Goal: Use online tool/utility: Utilize a website feature to perform a specific function

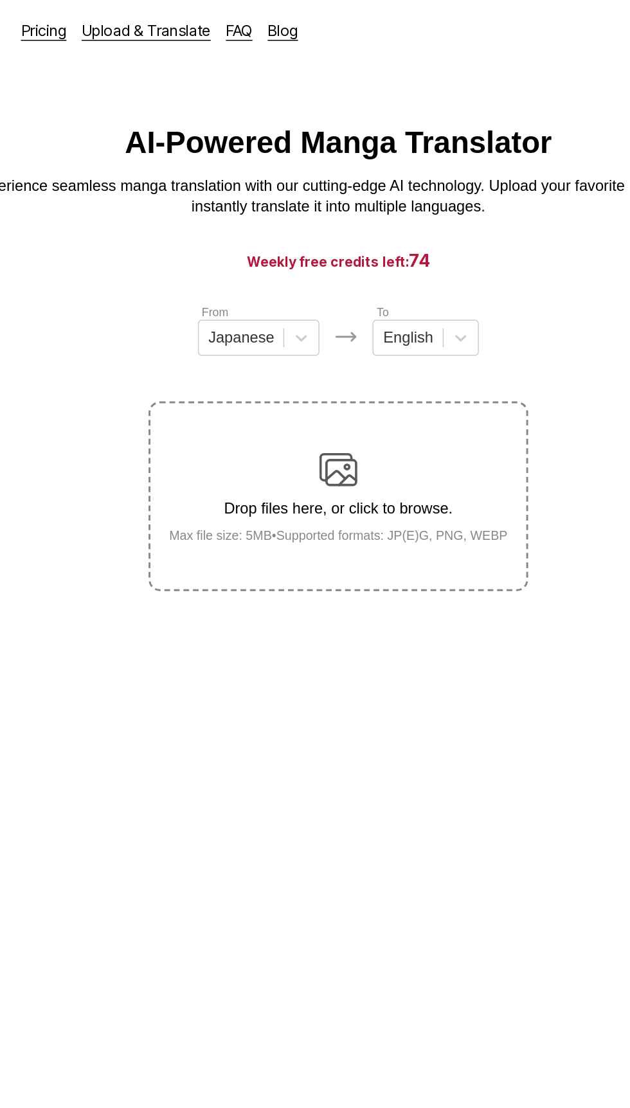
click at [399, 332] on div "Drop files here, or click to browse. Max file size: 5MB • Supported formats: JP…" at bounding box center [315, 336] width 250 height 62
click at [0, 0] on input "Drop files here, or click to browse. Max file size: 5MB • Supported formats: JP…" at bounding box center [0, 0] width 0 height 0
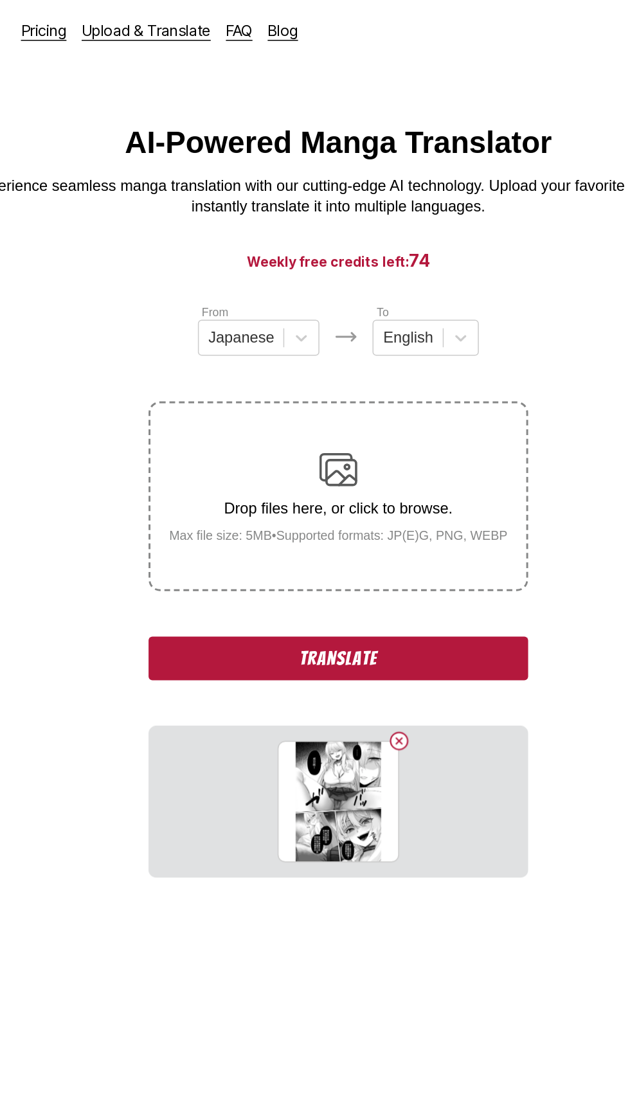
click at [426, 437] on button "Translate" at bounding box center [314, 446] width 257 height 30
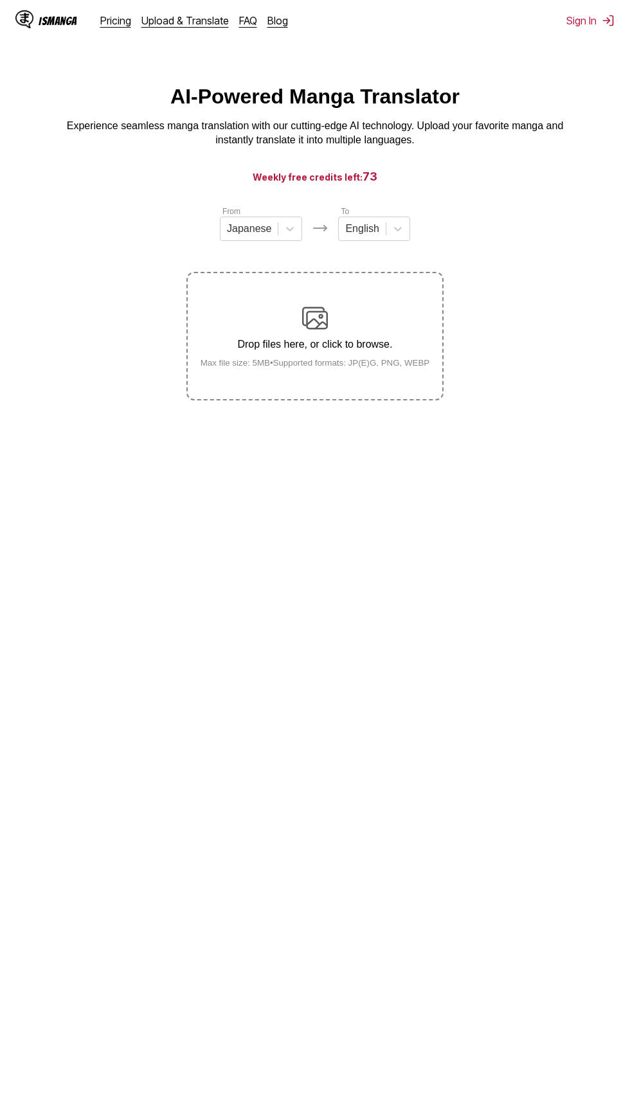
click at [369, 343] on p "Drop files here, or click to browse." at bounding box center [315, 345] width 250 height 12
click at [0, 0] on input "Drop files here, or click to browse. Max file size: 5MB • Supported formats: JP…" at bounding box center [0, 0] width 0 height 0
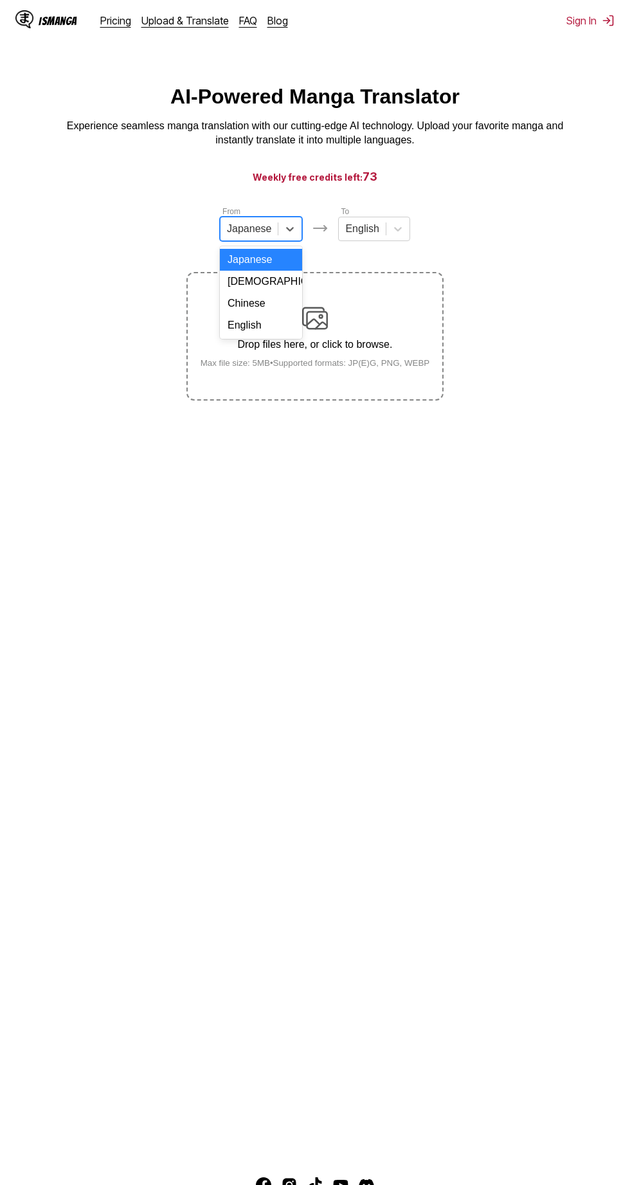
click at [286, 301] on div "Chinese" at bounding box center [261, 304] width 82 height 22
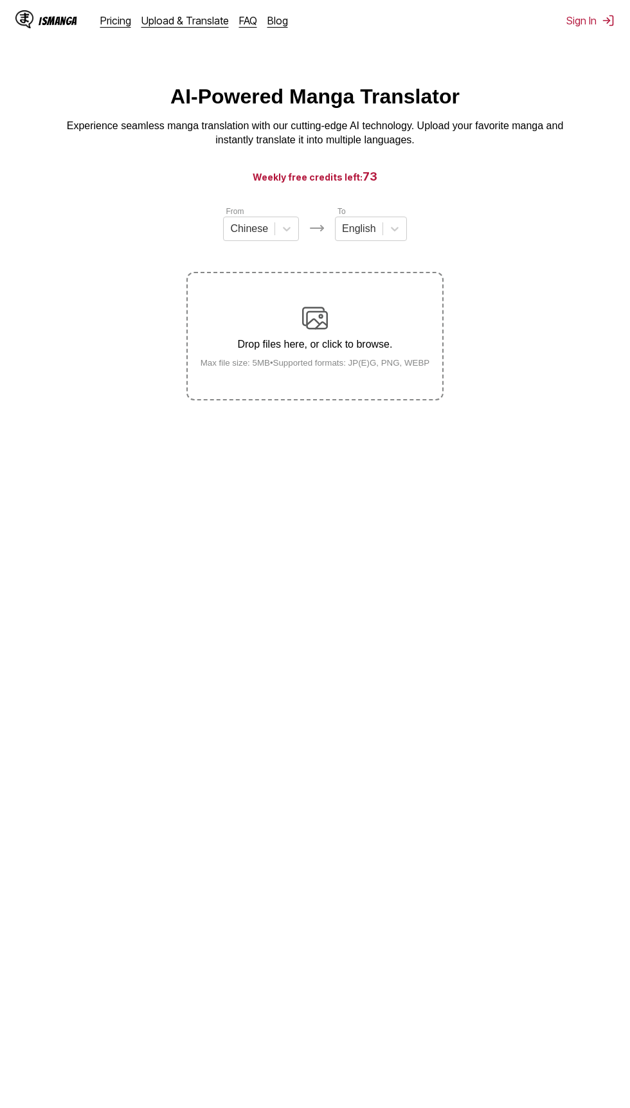
click at [392, 353] on div "Drop files here, or click to browse. Max file size: 5MB • Supported formats: JP…" at bounding box center [315, 336] width 250 height 62
click at [0, 0] on input "Drop files here, or click to browse. Max file size: 5MB • Supported formats: JP…" at bounding box center [0, 0] width 0 height 0
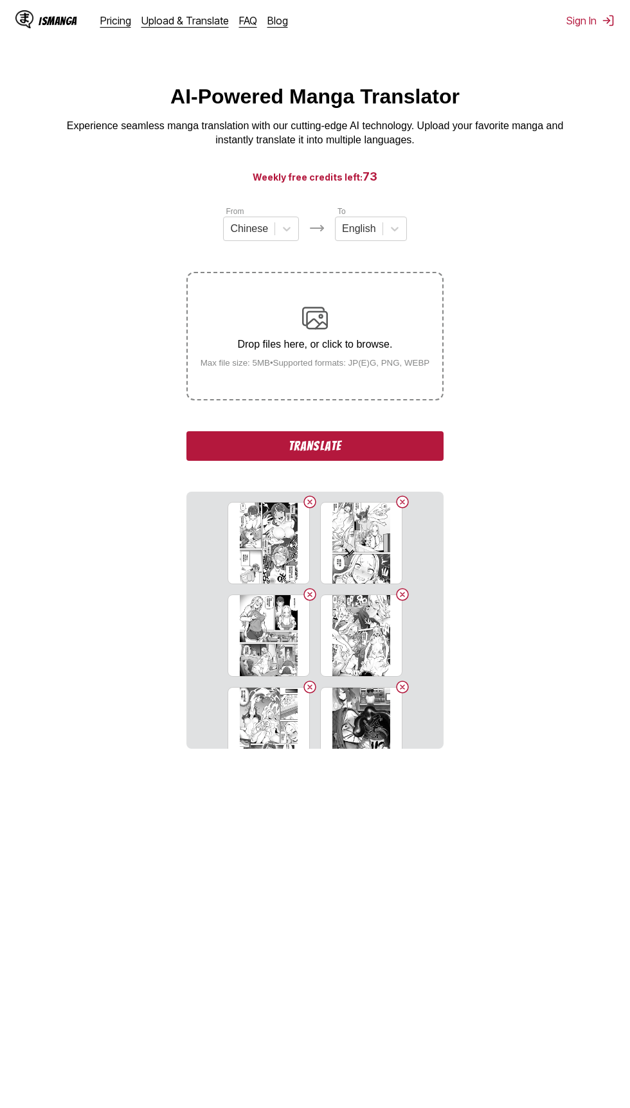
scroll to position [20, 0]
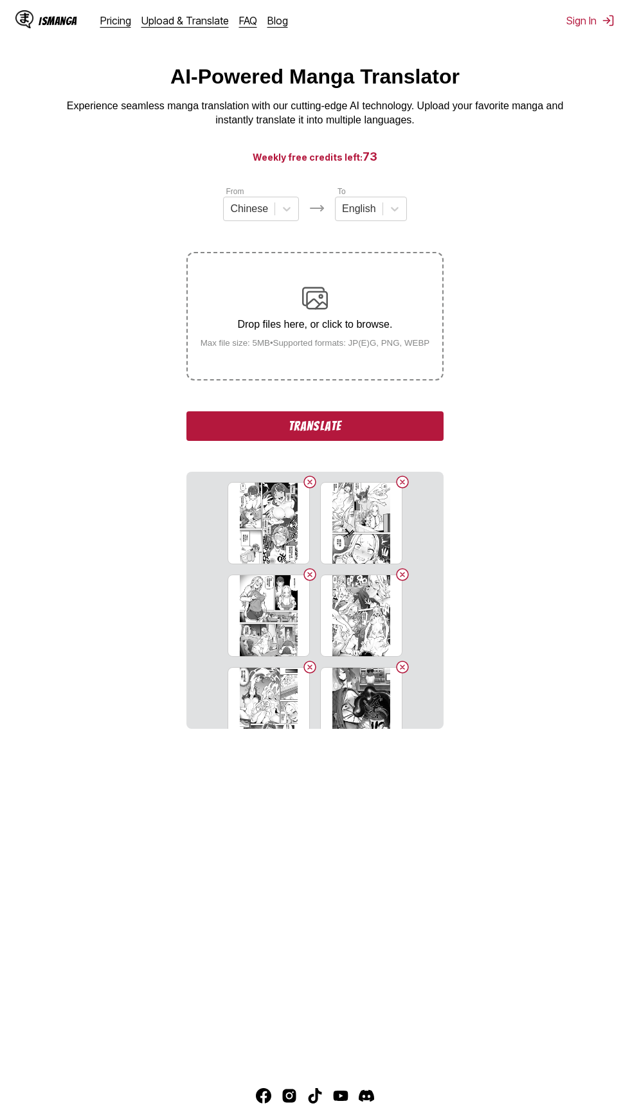
click at [400, 429] on button "Translate" at bounding box center [314, 426] width 257 height 30
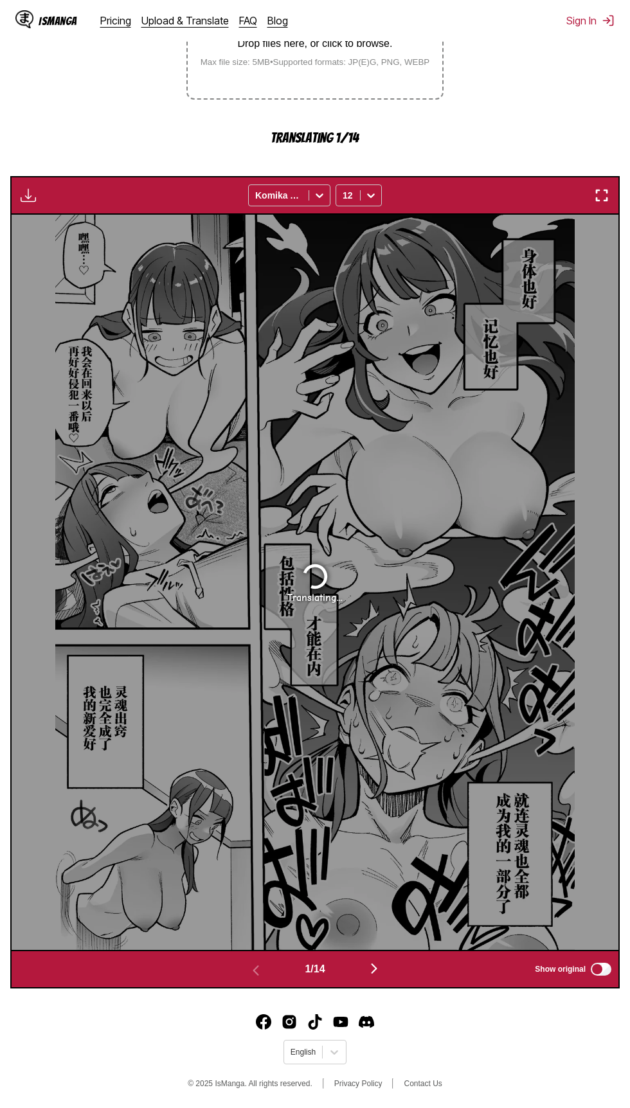
scroll to position [302, 0]
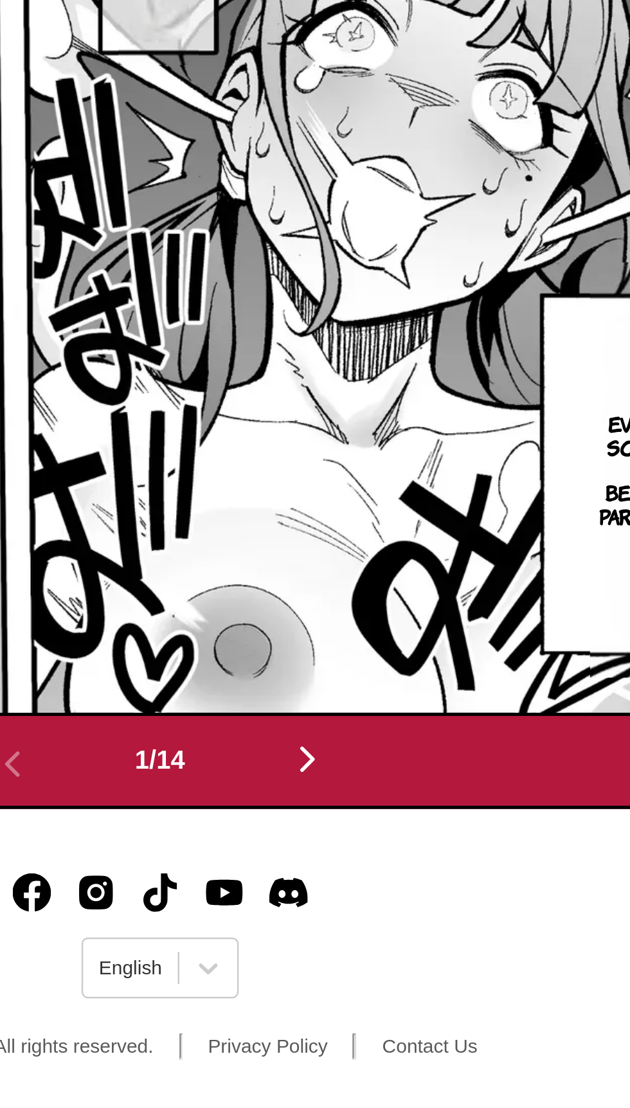
click at [370, 967] on img "button" at bounding box center [373, 968] width 15 height 15
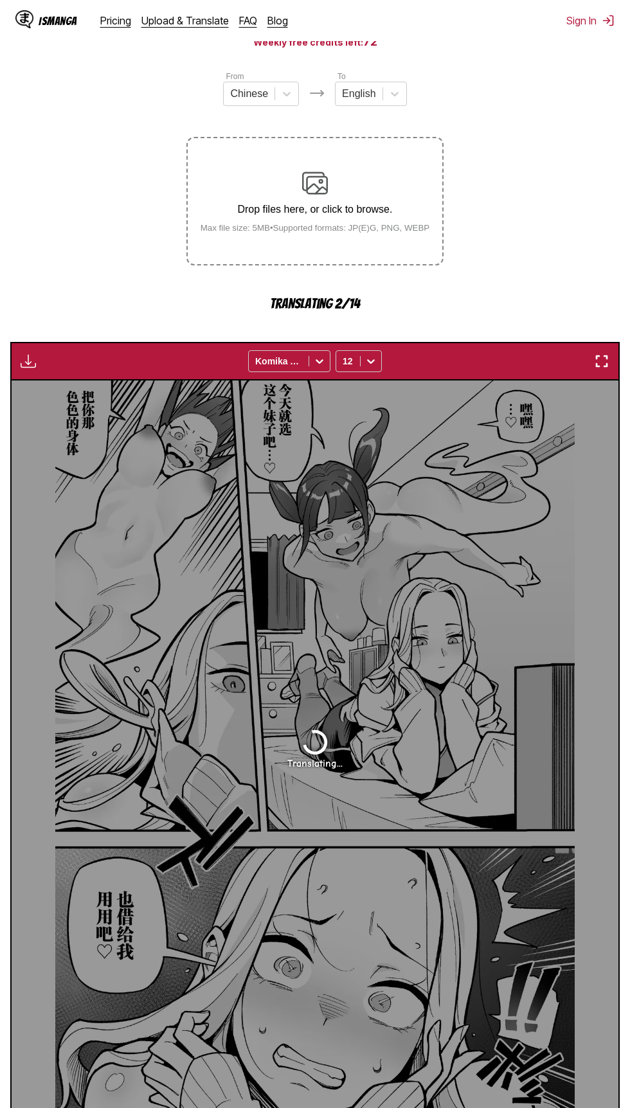
scroll to position [135, 0]
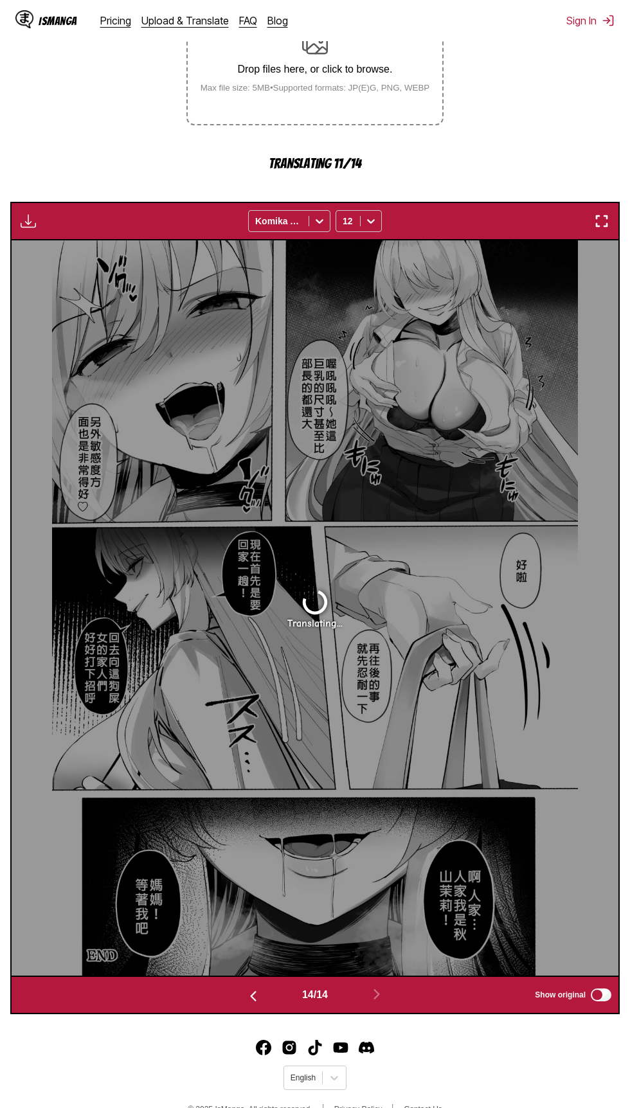
scroll to position [290, 0]
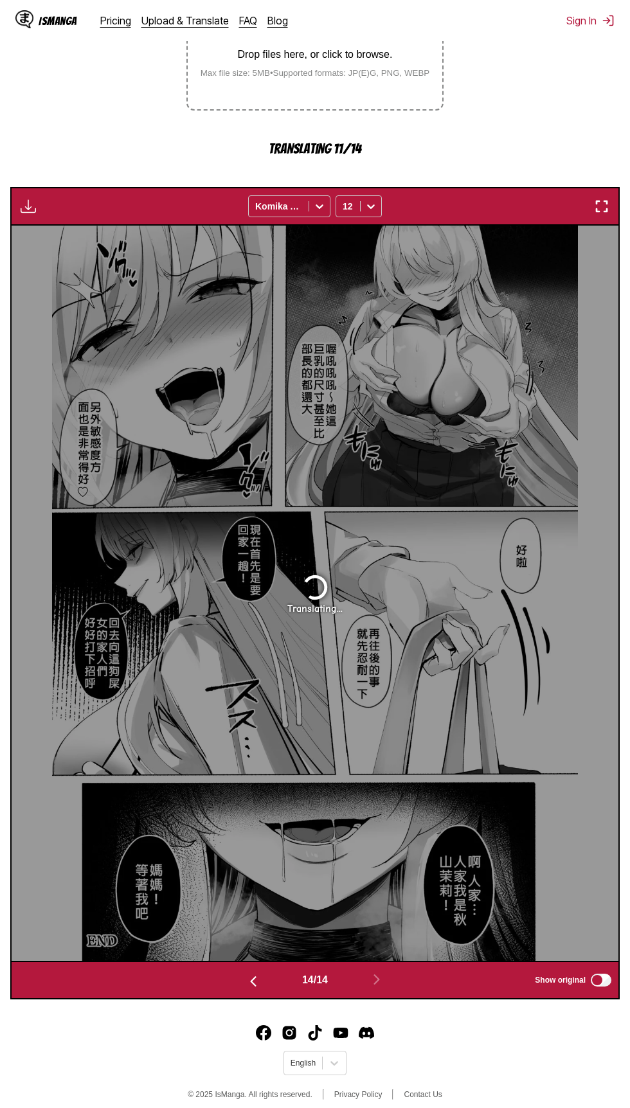
click at [260, 981] on button "button" at bounding box center [253, 980] width 77 height 19
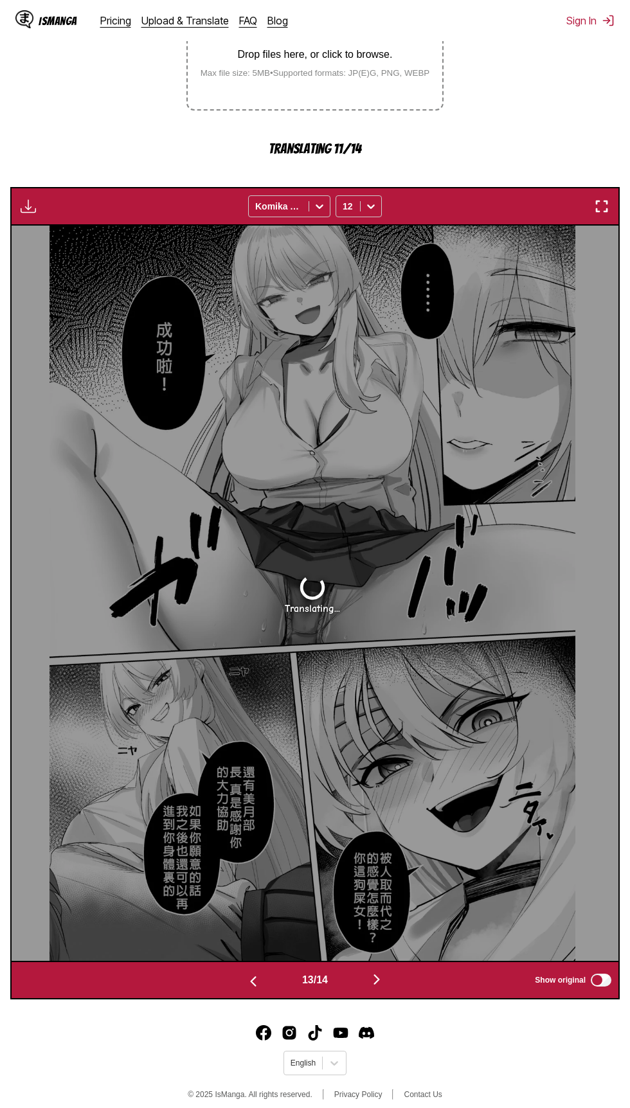
click at [248, 986] on img "button" at bounding box center [253, 981] width 15 height 15
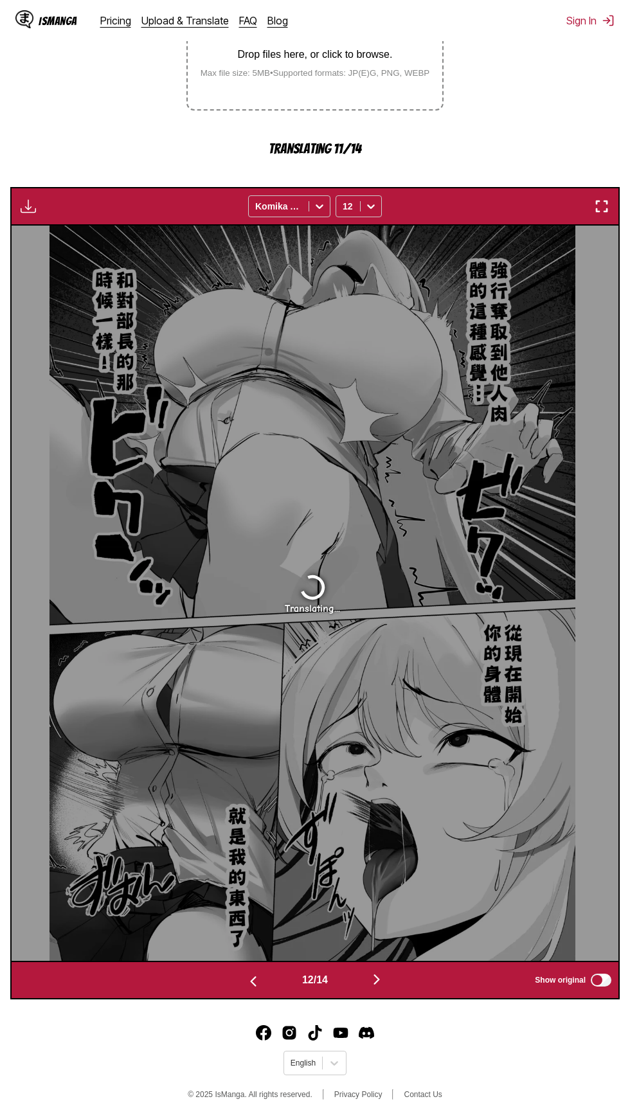
click at [246, 982] on img "button" at bounding box center [253, 981] width 15 height 15
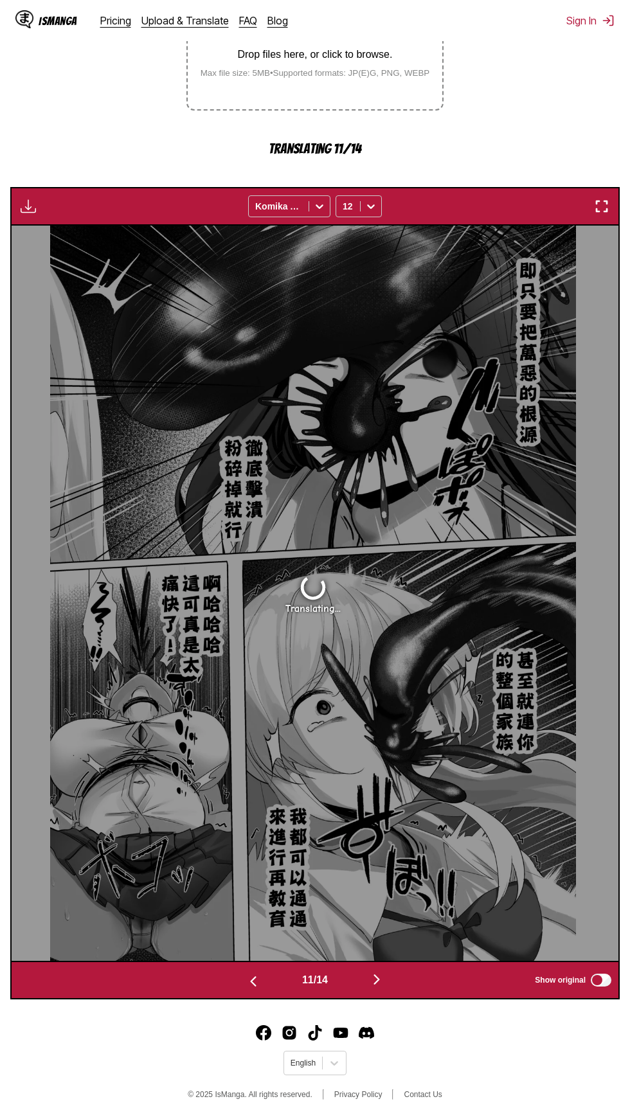
click at [246, 986] on img "button" at bounding box center [253, 981] width 15 height 15
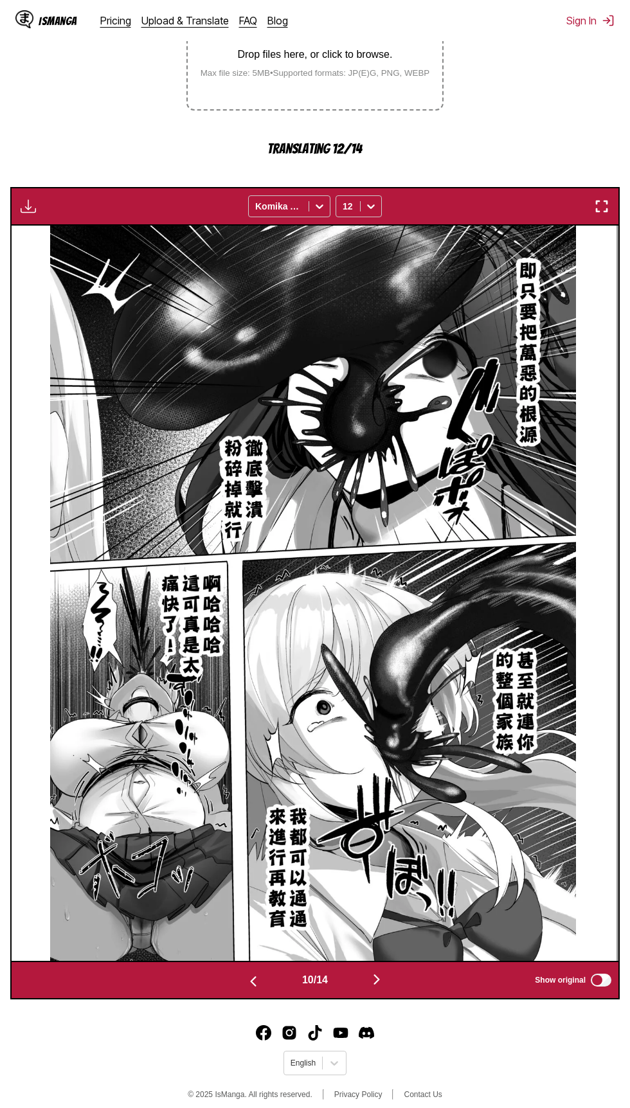
scroll to position [0, 5464]
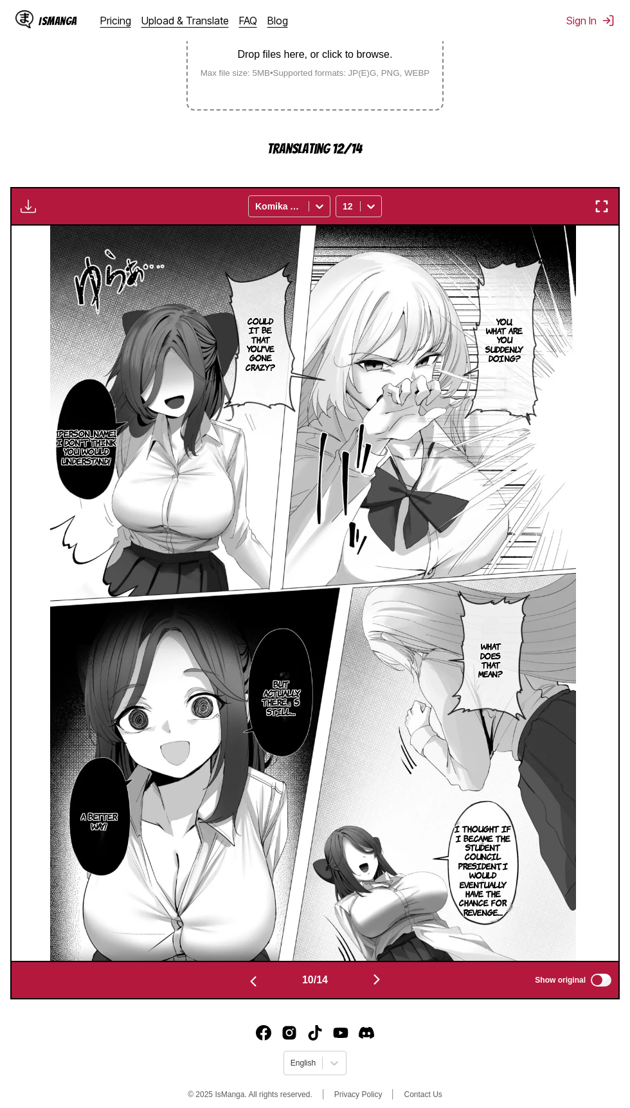
click at [392, 978] on button "button" at bounding box center [376, 980] width 77 height 19
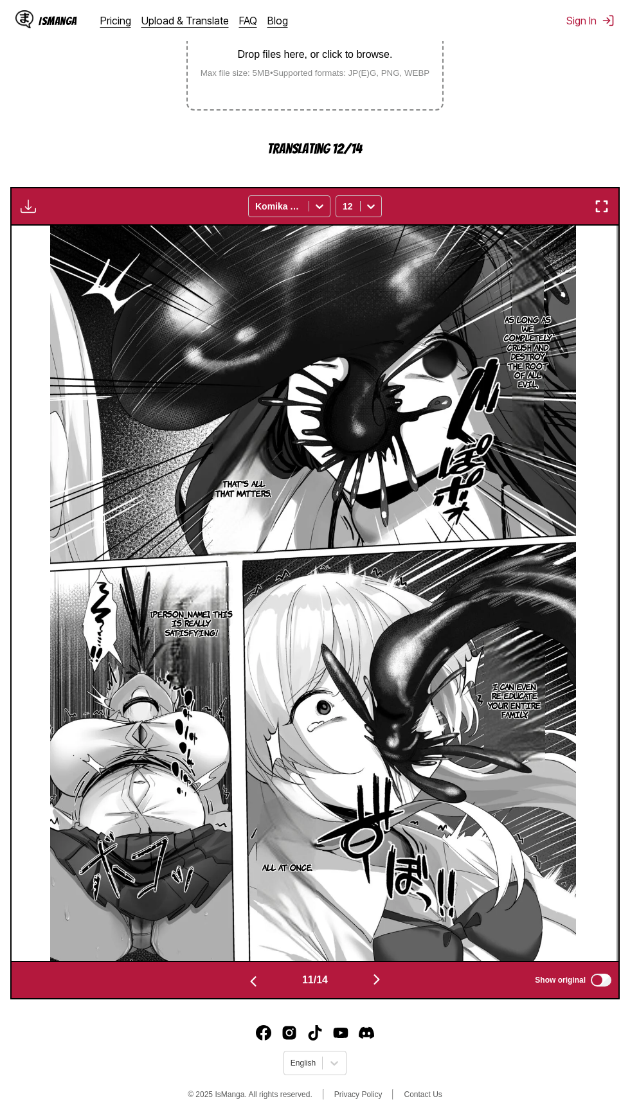
click at [250, 978] on img "button" at bounding box center [253, 981] width 15 height 15
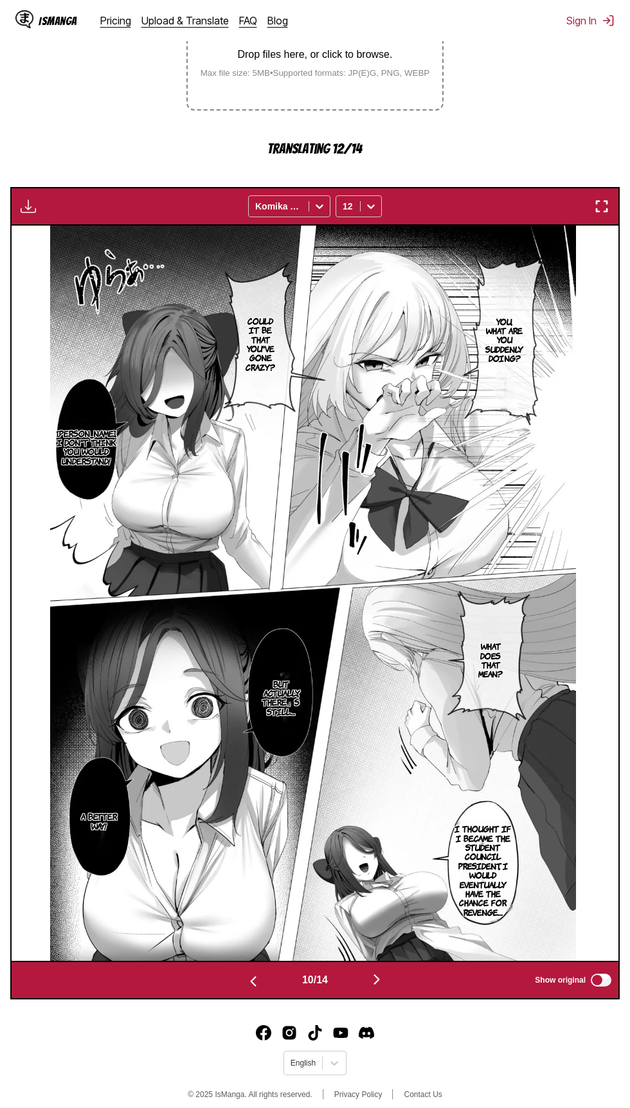
click at [253, 986] on img "button" at bounding box center [253, 981] width 15 height 15
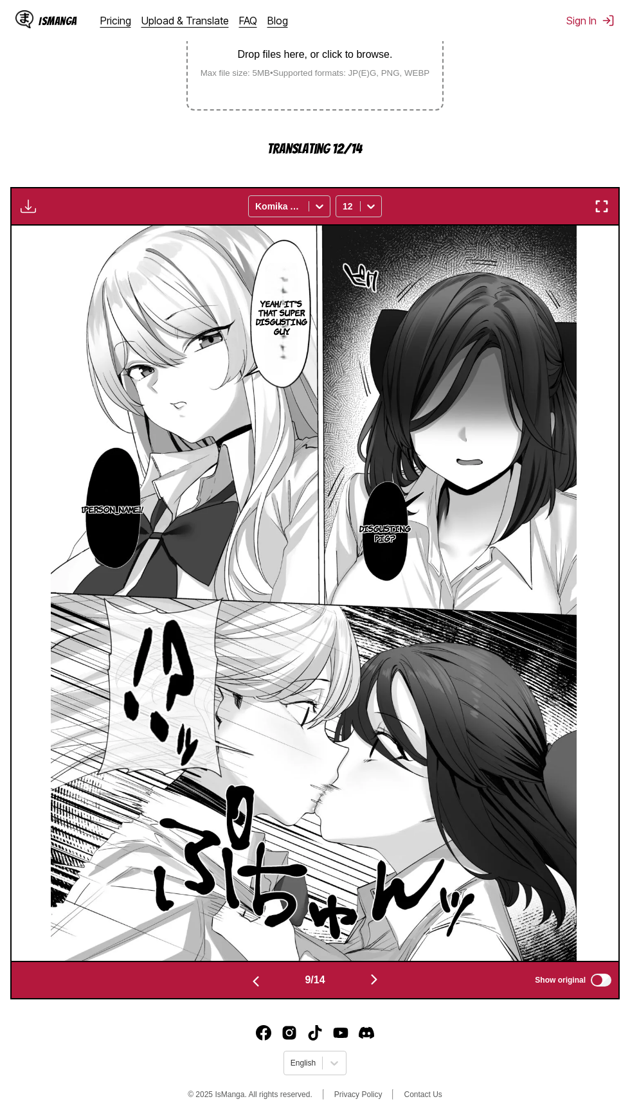
click at [253, 984] on img "button" at bounding box center [255, 981] width 15 height 15
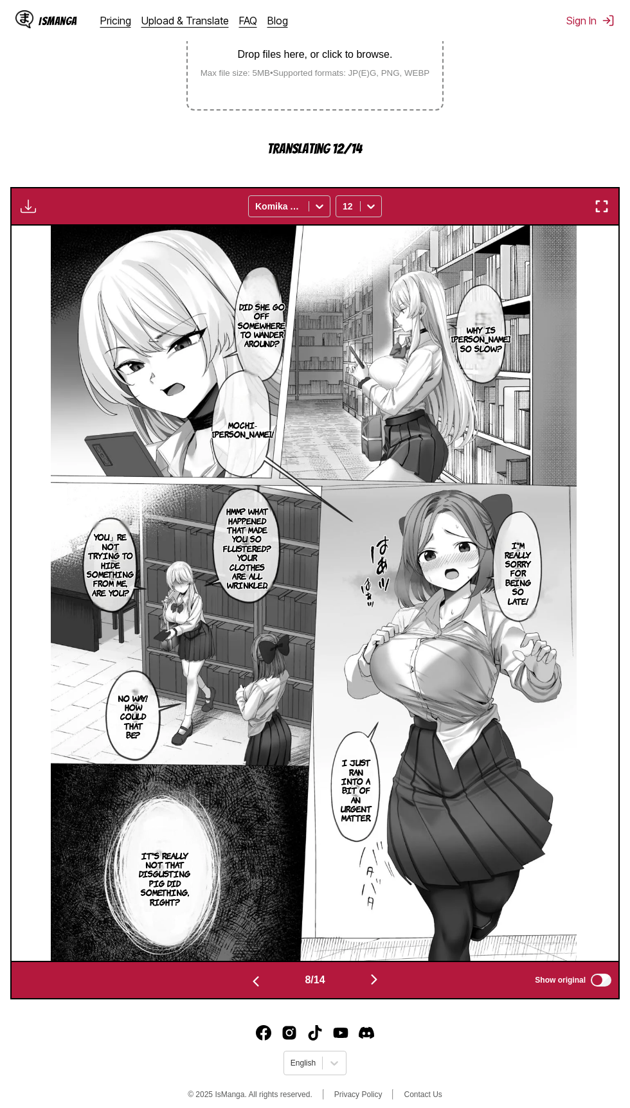
click at [392, 989] on button "button" at bounding box center [374, 980] width 77 height 19
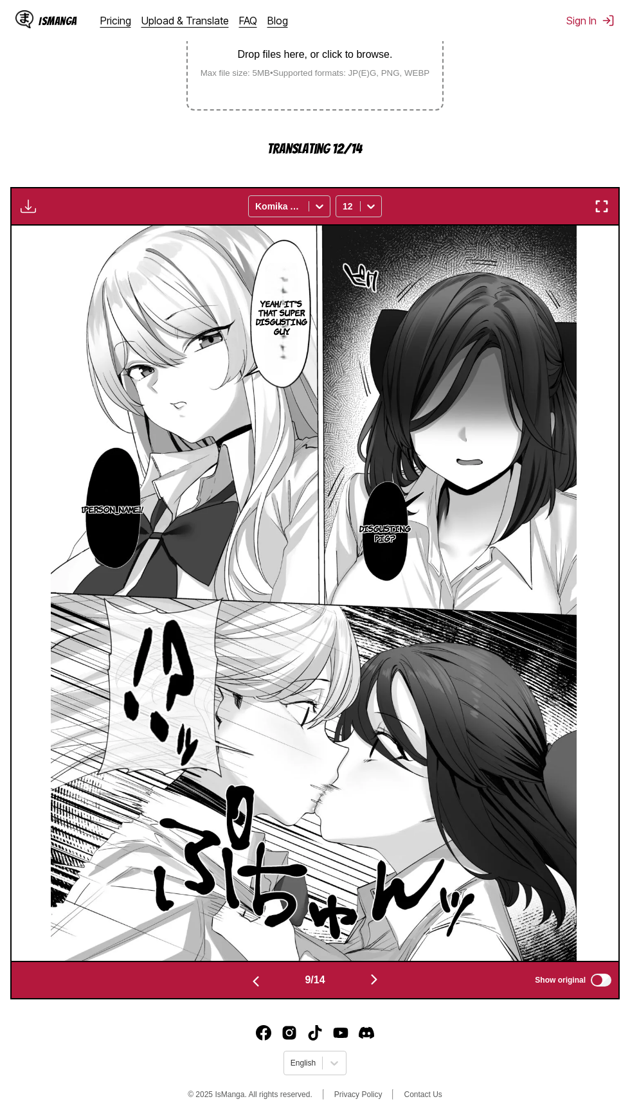
click at [393, 987] on button "button" at bounding box center [374, 980] width 77 height 19
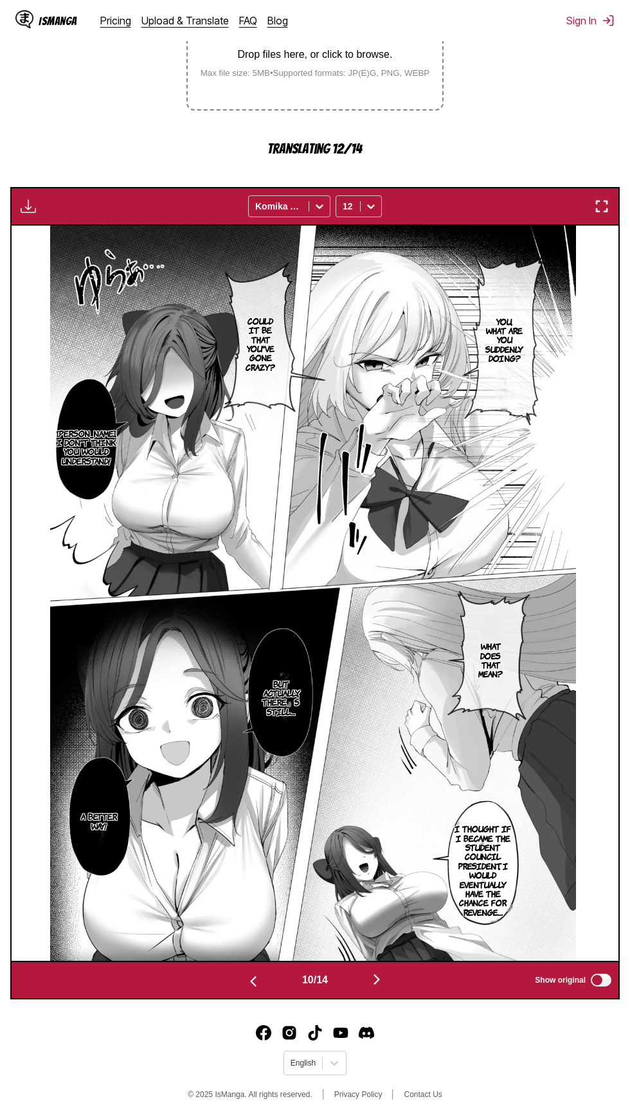
click at [395, 984] on button "button" at bounding box center [376, 980] width 77 height 19
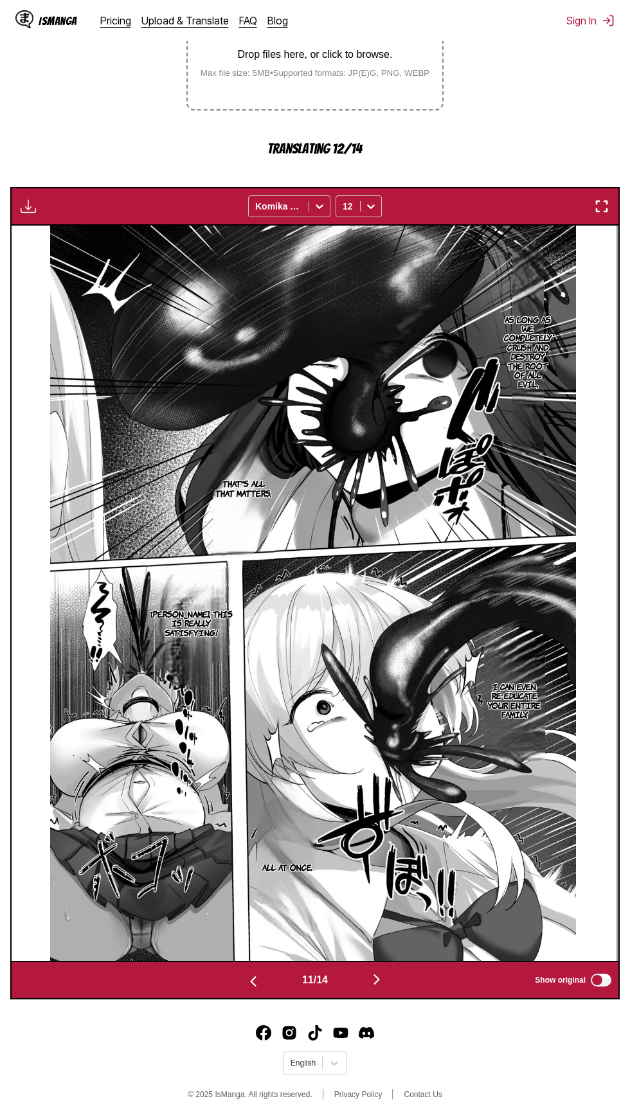
scroll to position [302, 0]
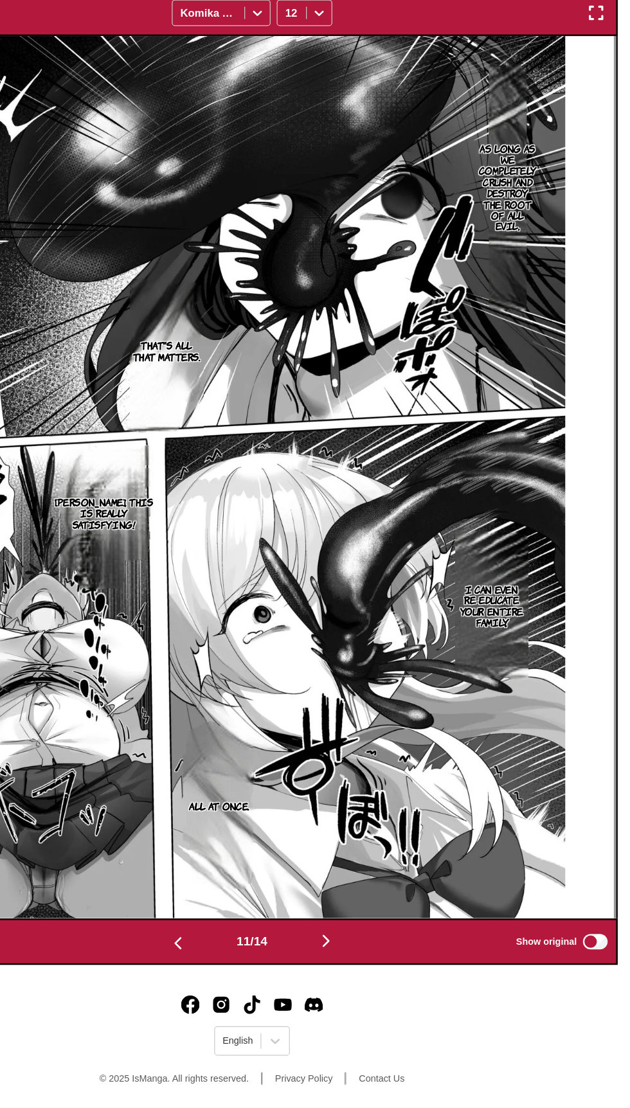
click at [384, 971] on img "button" at bounding box center [376, 968] width 15 height 15
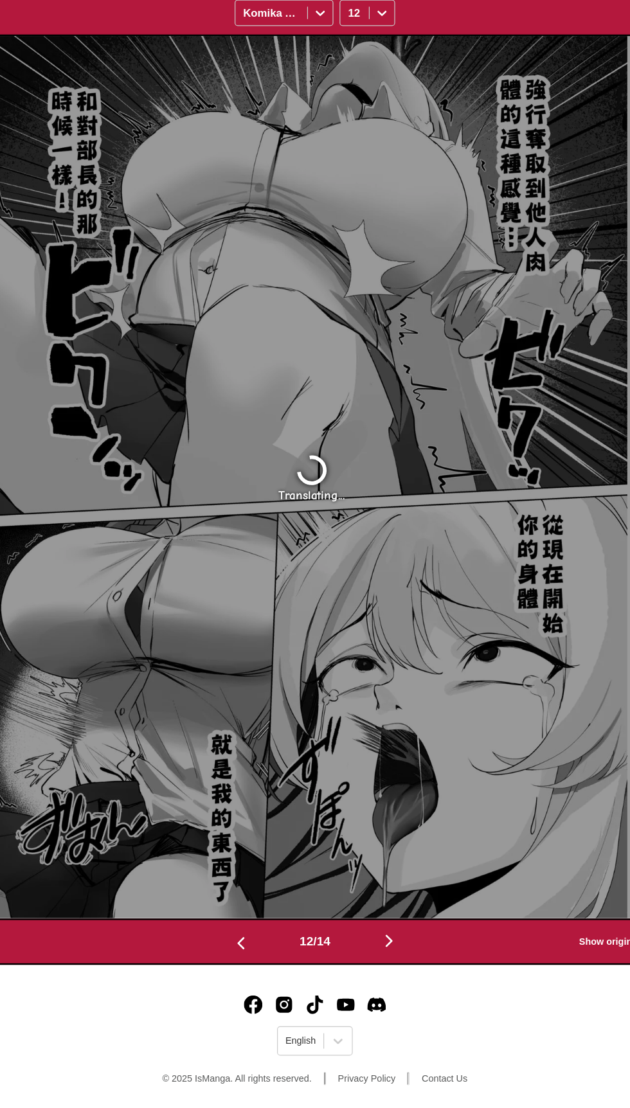
click at [345, 970] on button "button" at bounding box center [376, 970] width 77 height 19
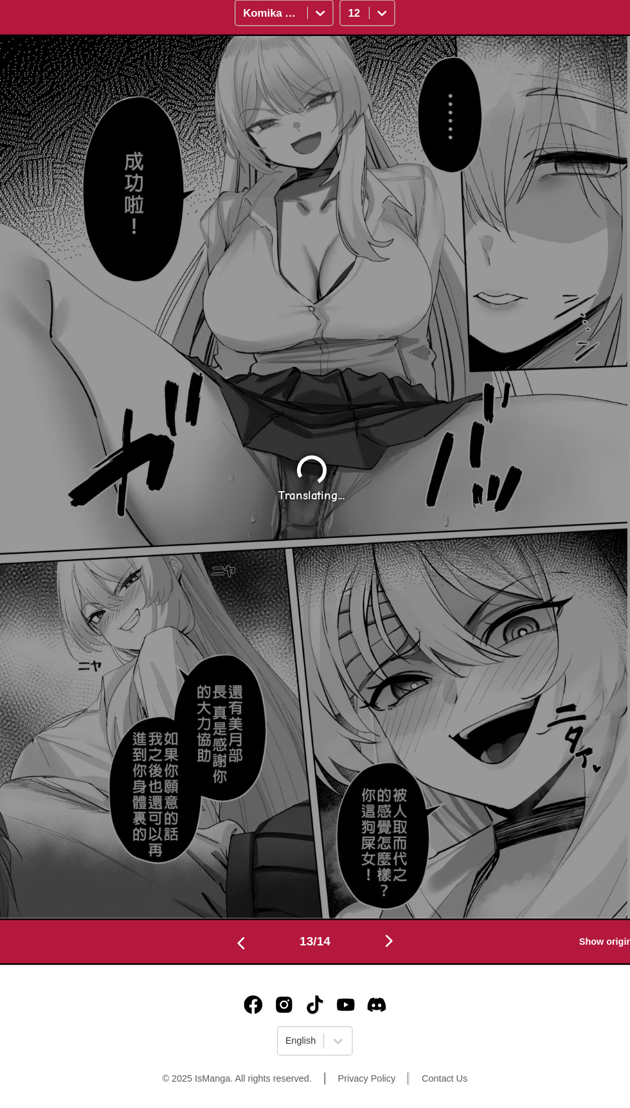
click at [376, 979] on button "button" at bounding box center [376, 970] width 77 height 19
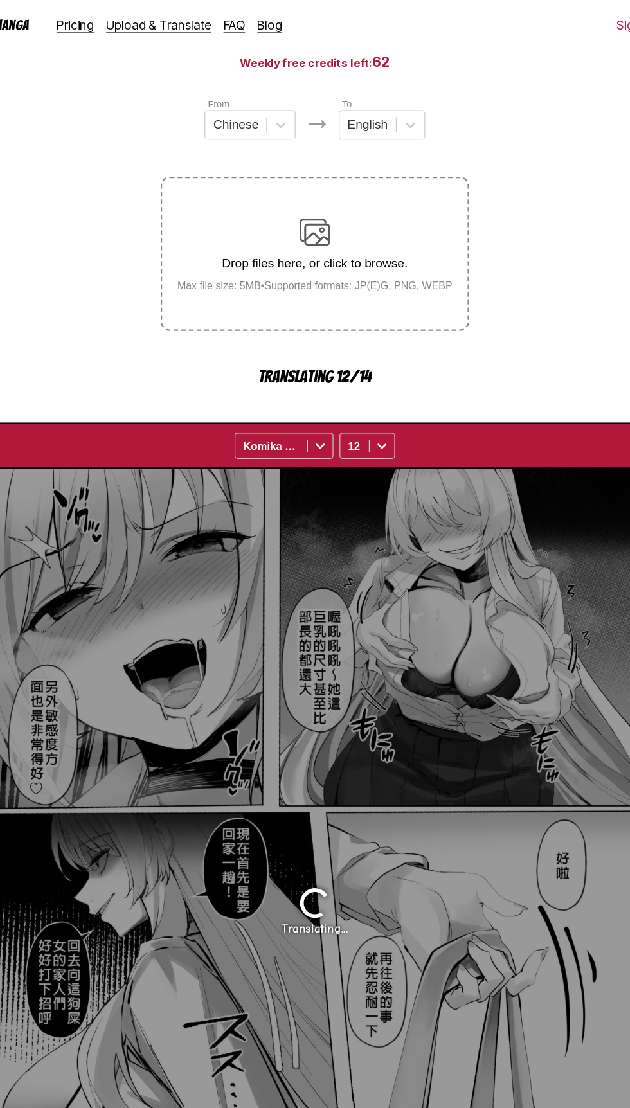
scroll to position [0, 0]
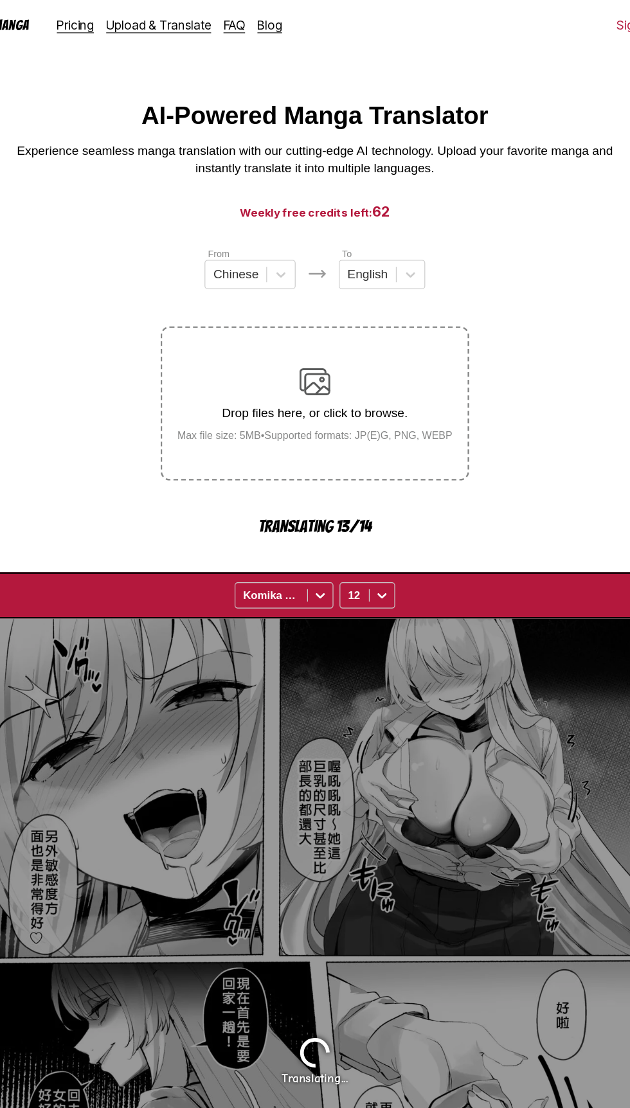
click at [394, 360] on small "Max file size: 5MB • Supported formats: JP(E)G, PNG, WEBP" at bounding box center [315, 363] width 250 height 10
click at [388, 345] on p "Drop files here, or click to browse." at bounding box center [315, 345] width 250 height 12
click at [323, 327] on img at bounding box center [315, 318] width 26 height 26
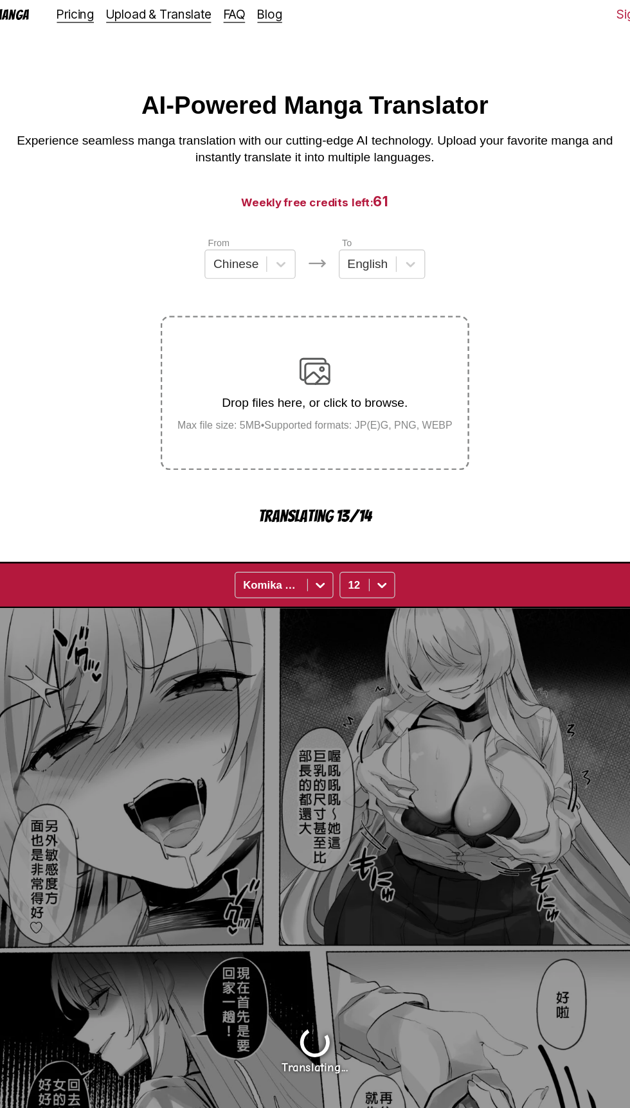
click at [367, 312] on div "Drop files here, or click to browse. Max file size: 5MB • Supported formats: JP…" at bounding box center [315, 336] width 250 height 62
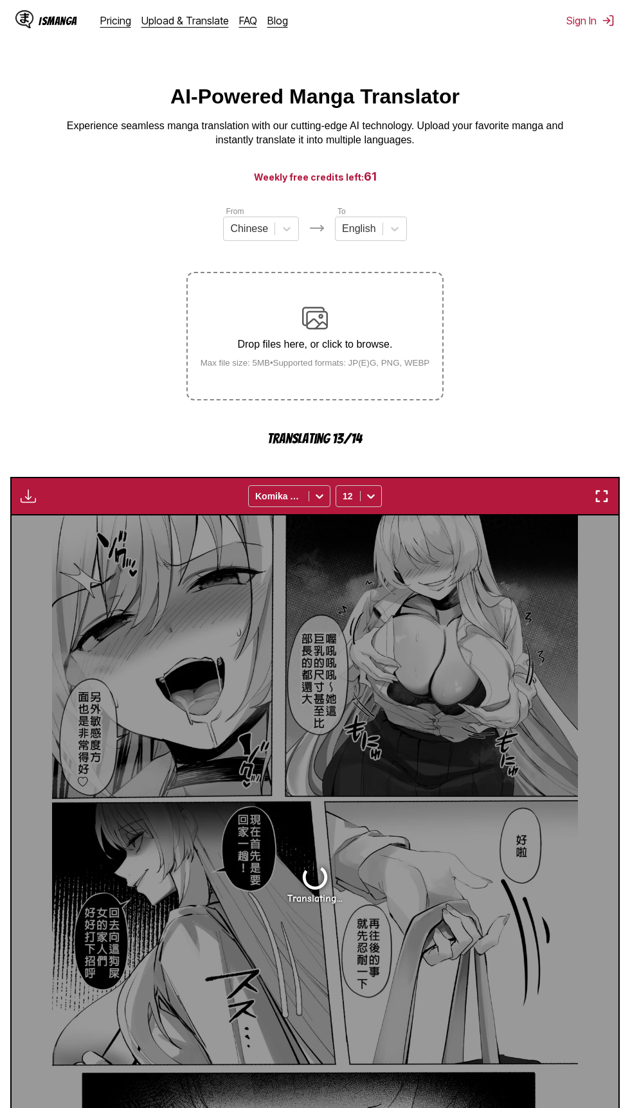
click at [354, 352] on div "Drop files here, or click to browse. Max file size: 5MB • Supported formats: JP…" at bounding box center [315, 336] width 250 height 62
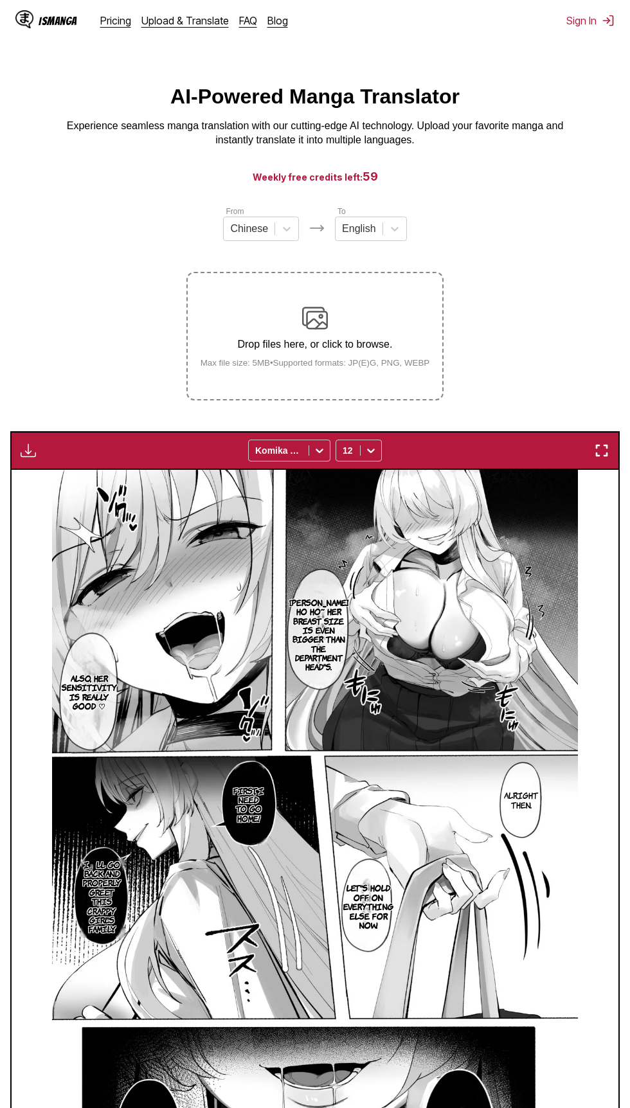
click at [389, 312] on div "Drop files here, or click to browse. Max file size: 5MB • Supported formats: JP…" at bounding box center [315, 336] width 250 height 62
click at [0, 0] on input "Drop files here, or click to browse. Max file size: 5MB • Supported formats: JP…" at bounding box center [0, 0] width 0 height 0
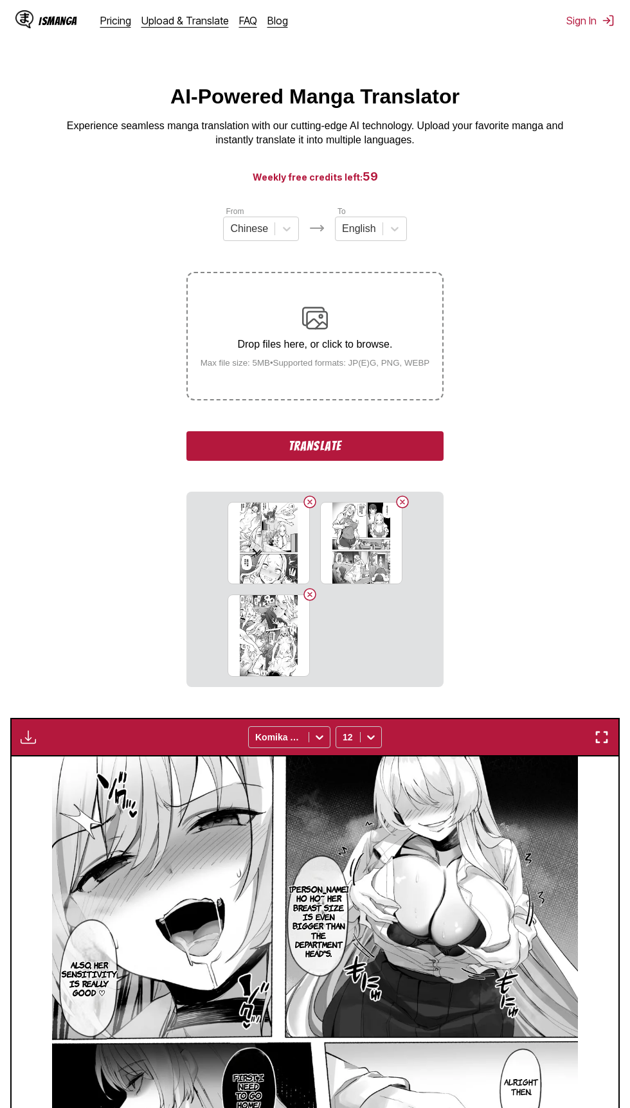
click at [412, 447] on button "Translate" at bounding box center [314, 446] width 257 height 30
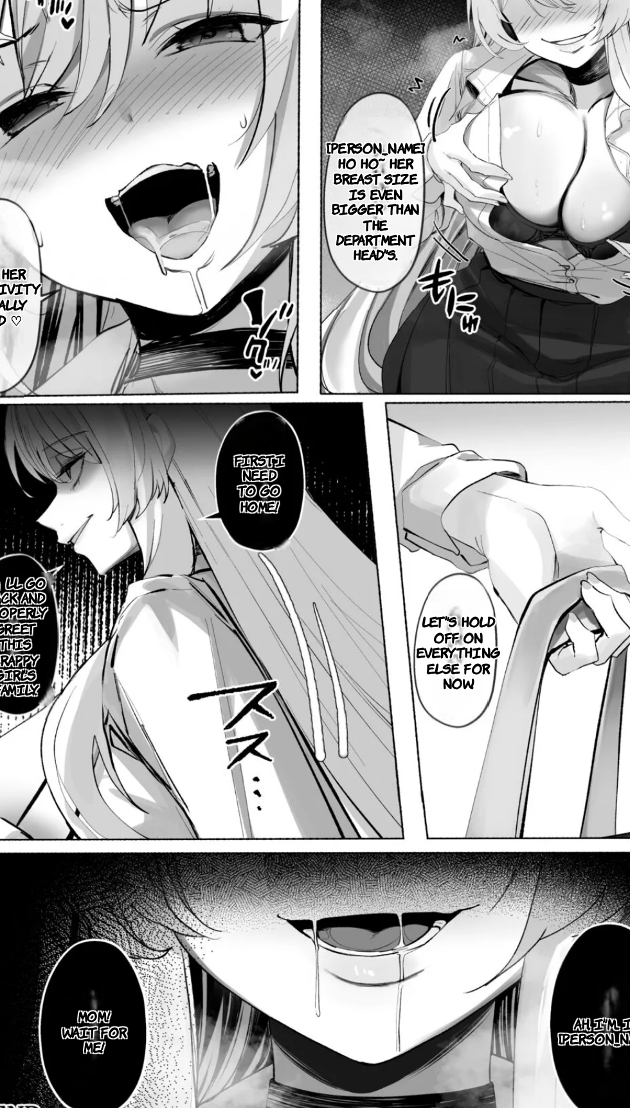
scroll to position [209, 0]
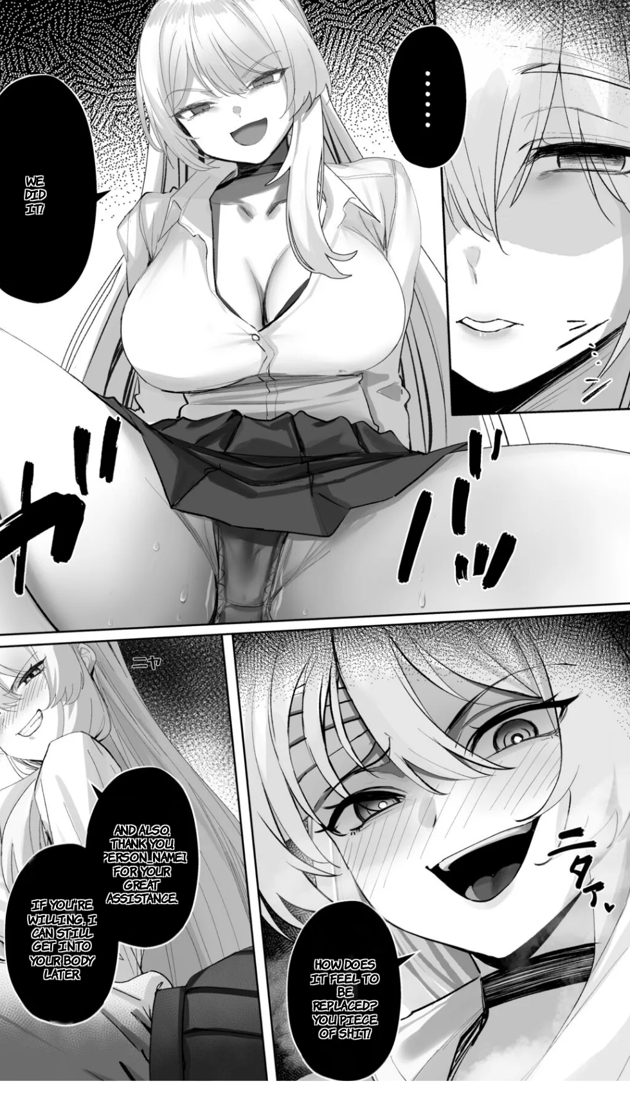
scroll to position [132, 0]
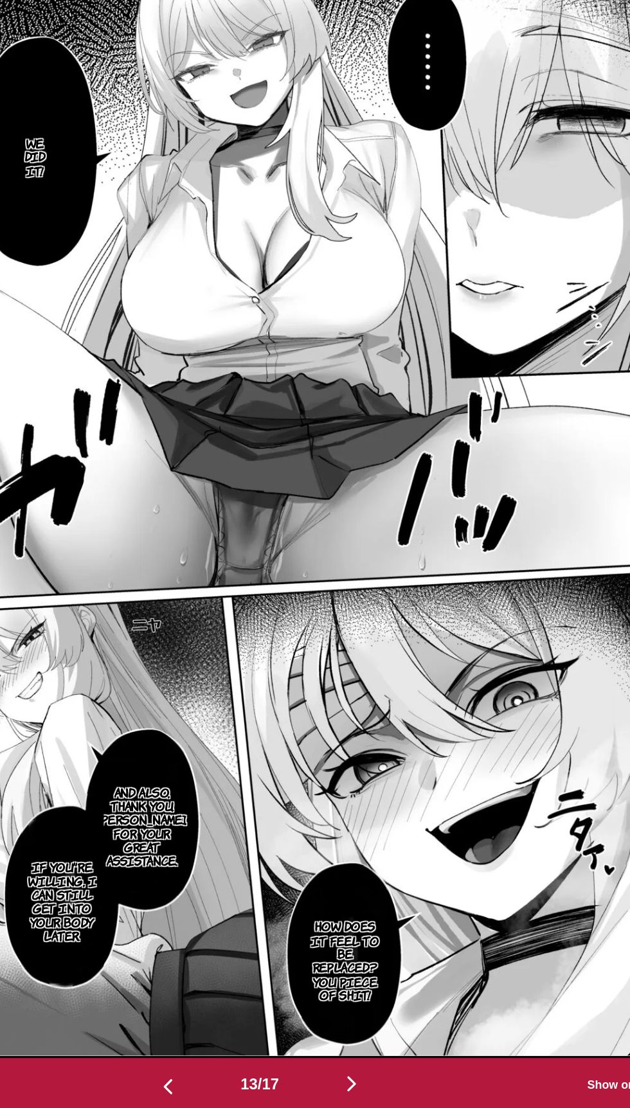
click at [253, 1088] on img "button" at bounding box center [253, 1093] width 15 height 15
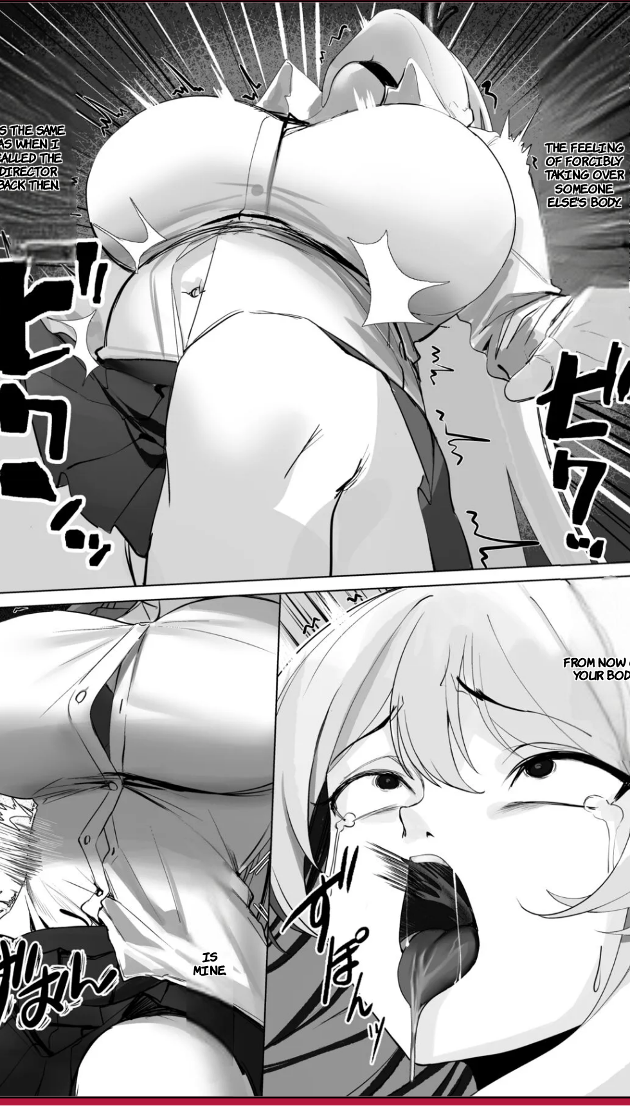
scroll to position [89, 0]
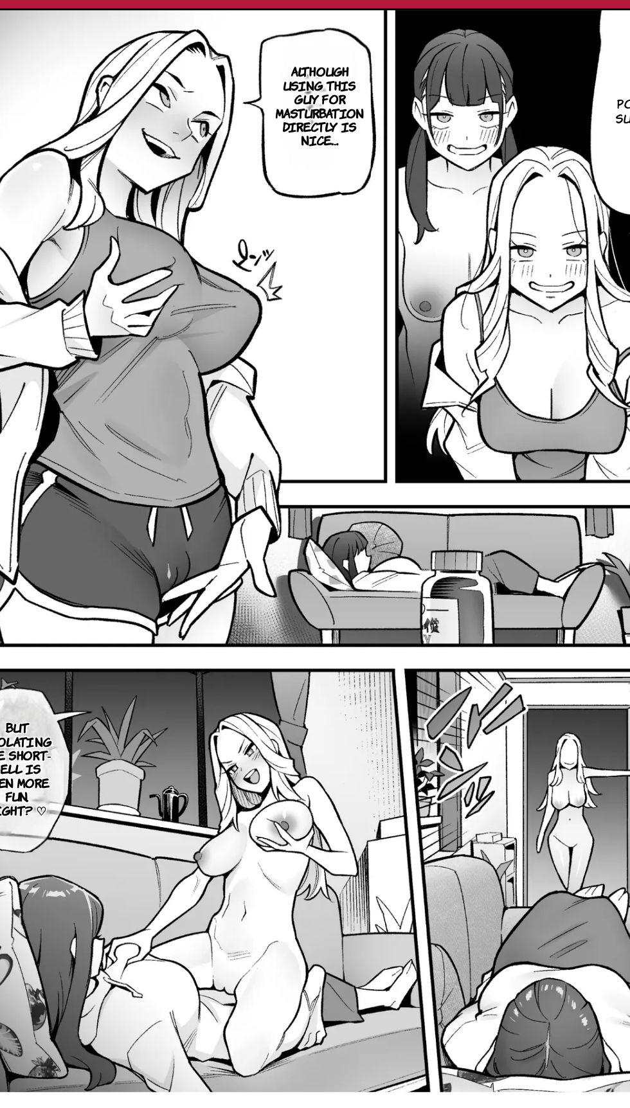
scroll to position [0, 8500]
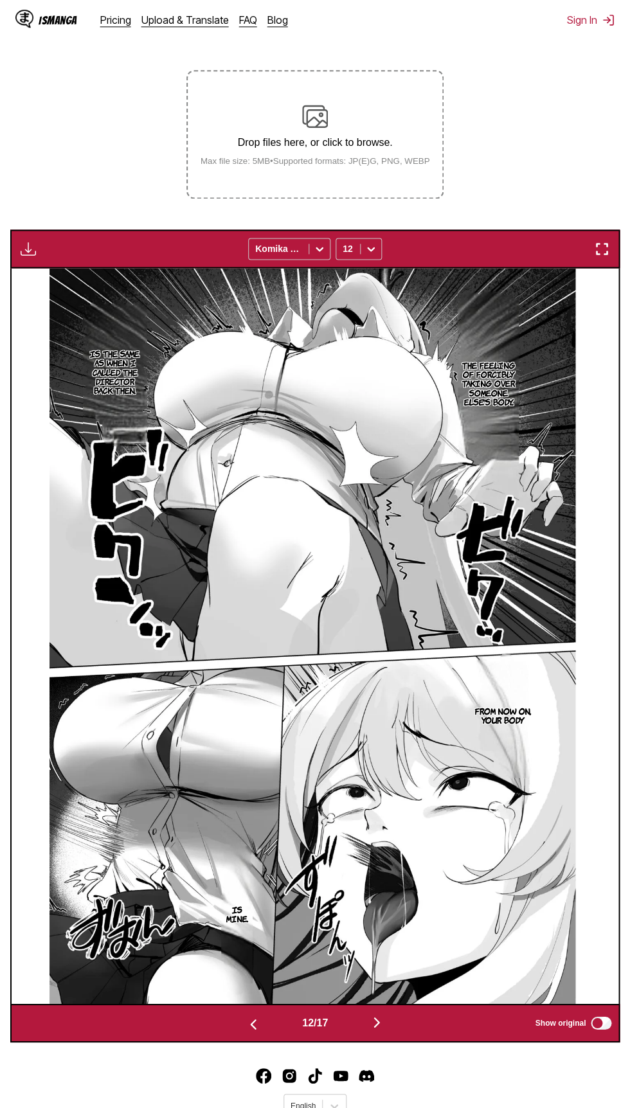
scroll to position [201, 0]
click at [382, 1026] on img "button" at bounding box center [376, 1022] width 15 height 15
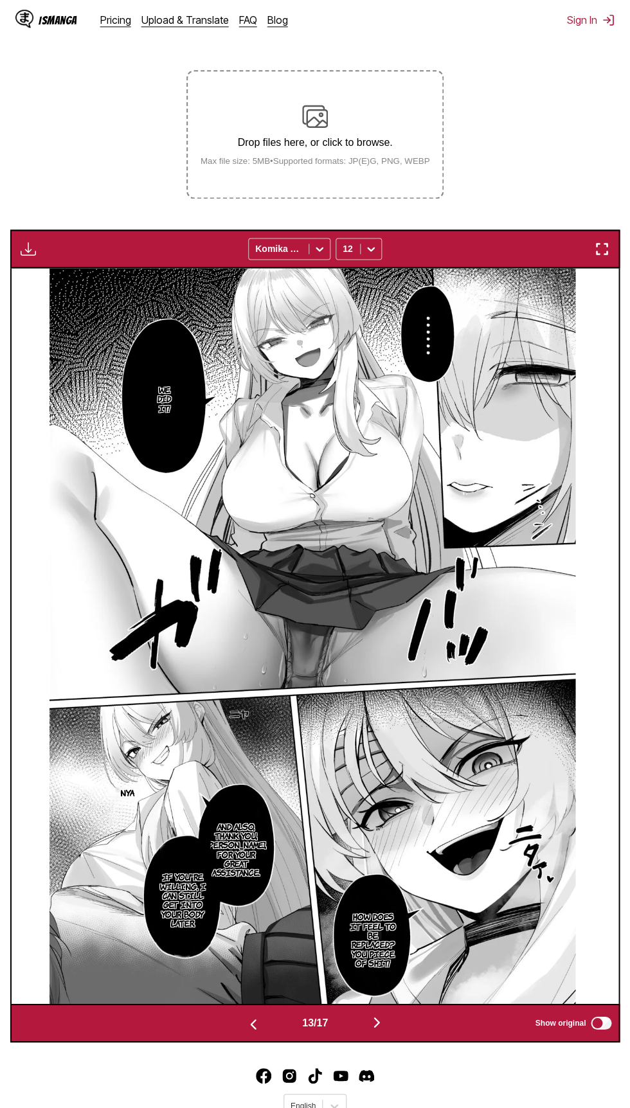
click at [393, 1022] on button "button" at bounding box center [376, 1024] width 77 height 19
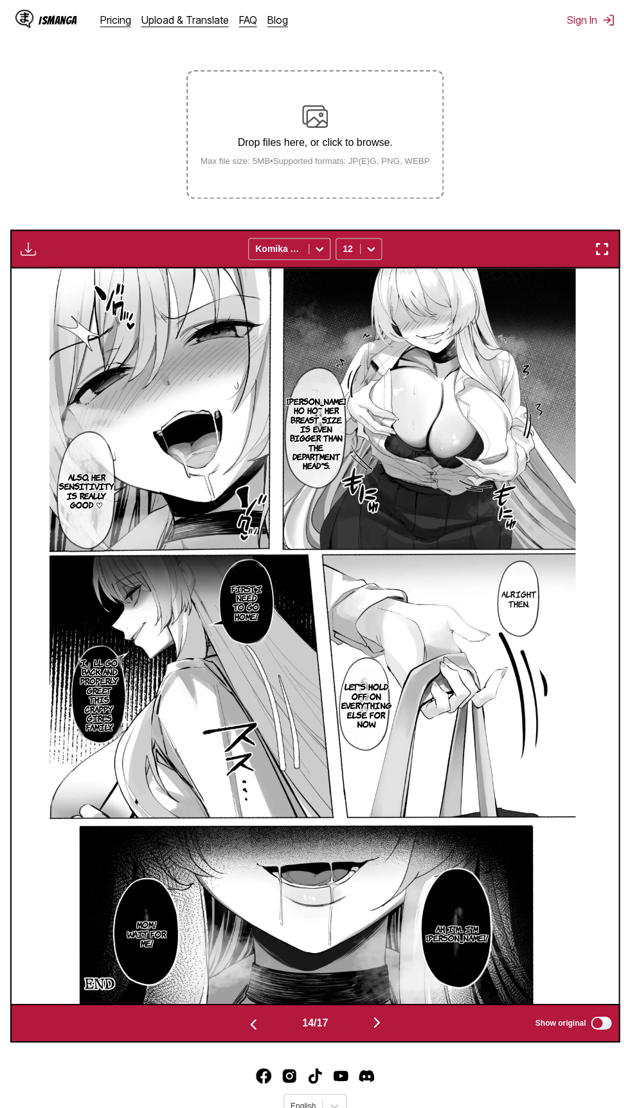
click at [393, 1022] on button "button" at bounding box center [376, 1024] width 77 height 19
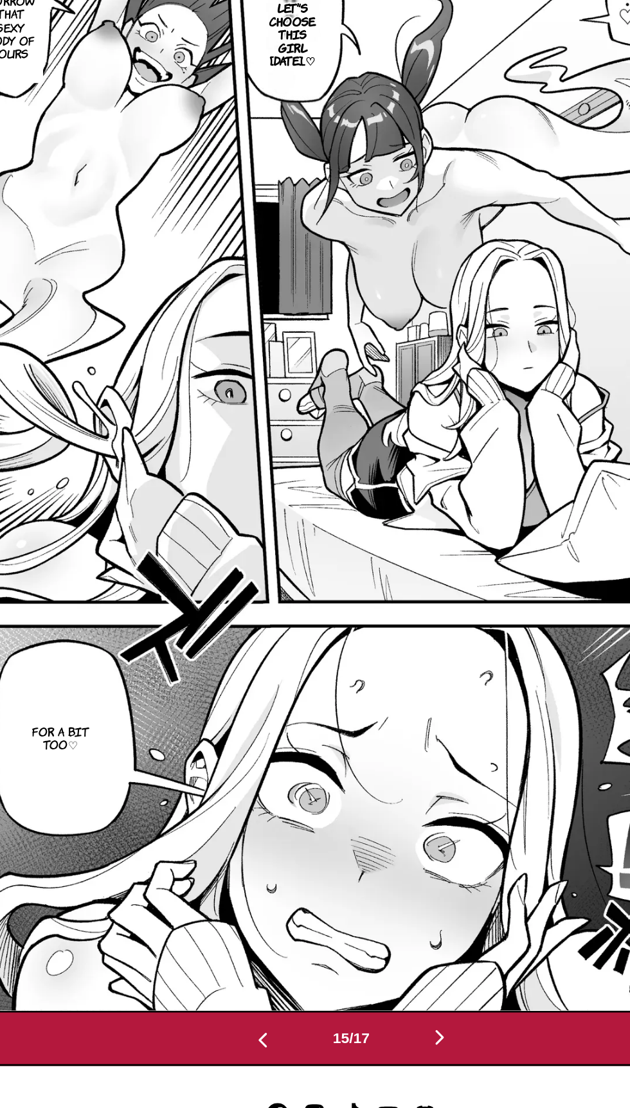
click at [242, 1022] on button "button" at bounding box center [253, 1024] width 77 height 19
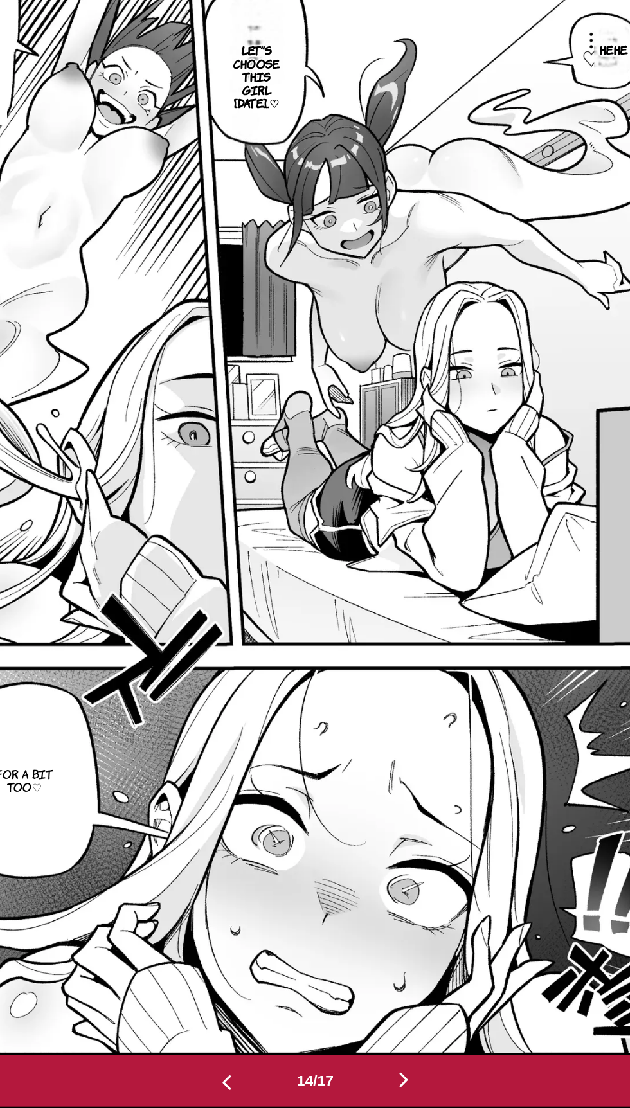
scroll to position [0, 7893]
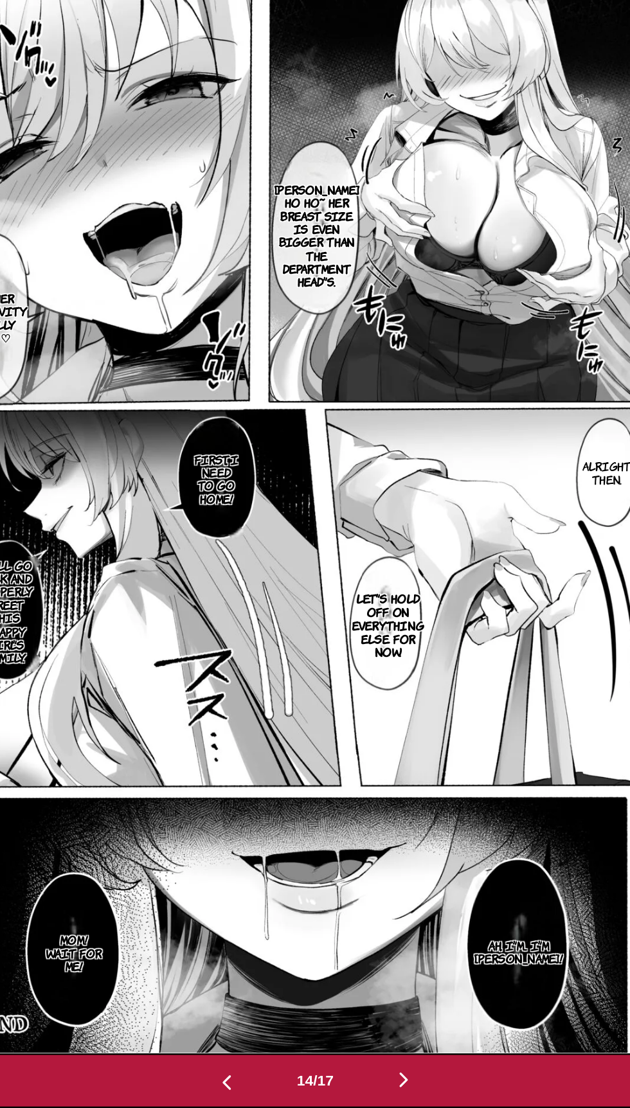
click at [266, 989] on img at bounding box center [313, 637] width 526 height 736
click at [248, 1026] on img "button" at bounding box center [253, 1024] width 15 height 15
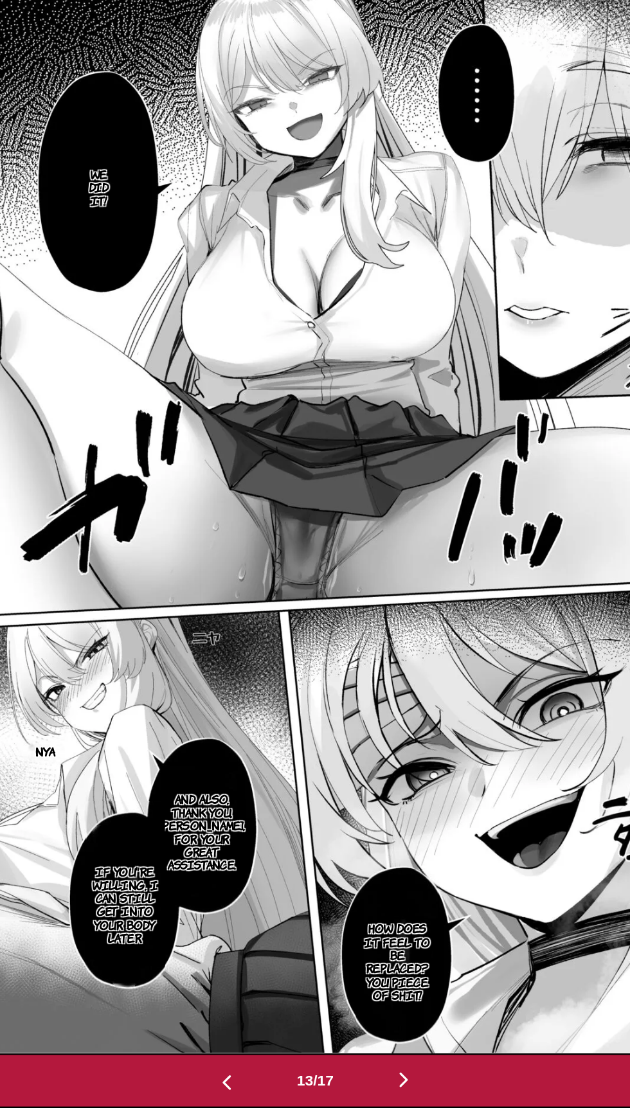
click at [246, 1025] on img "button" at bounding box center [253, 1024] width 15 height 15
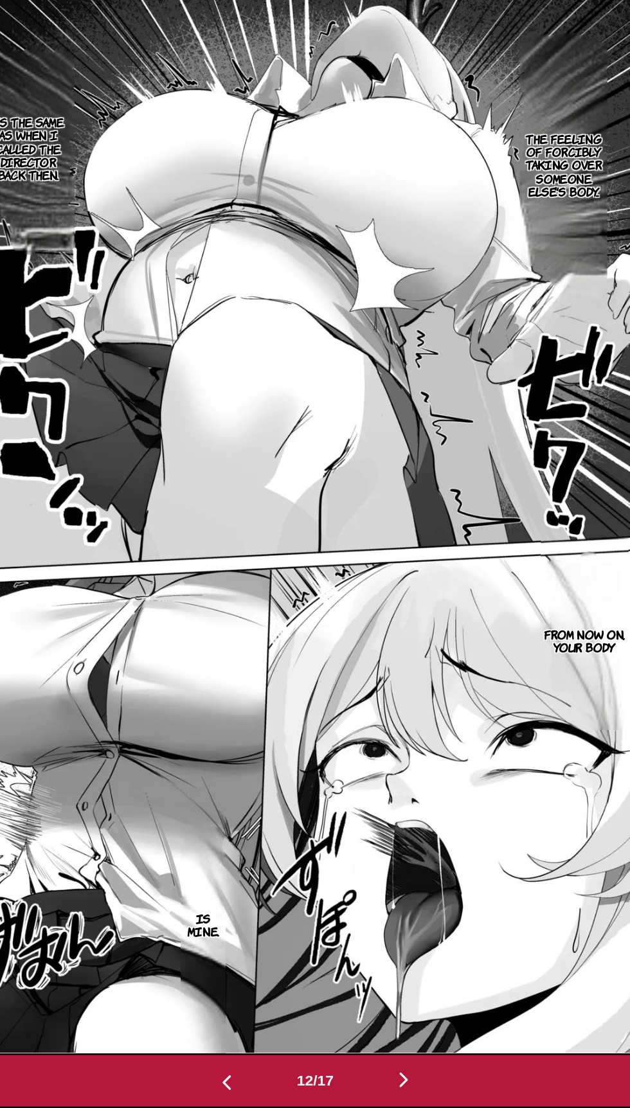
click at [239, 1026] on button "button" at bounding box center [253, 1024] width 77 height 19
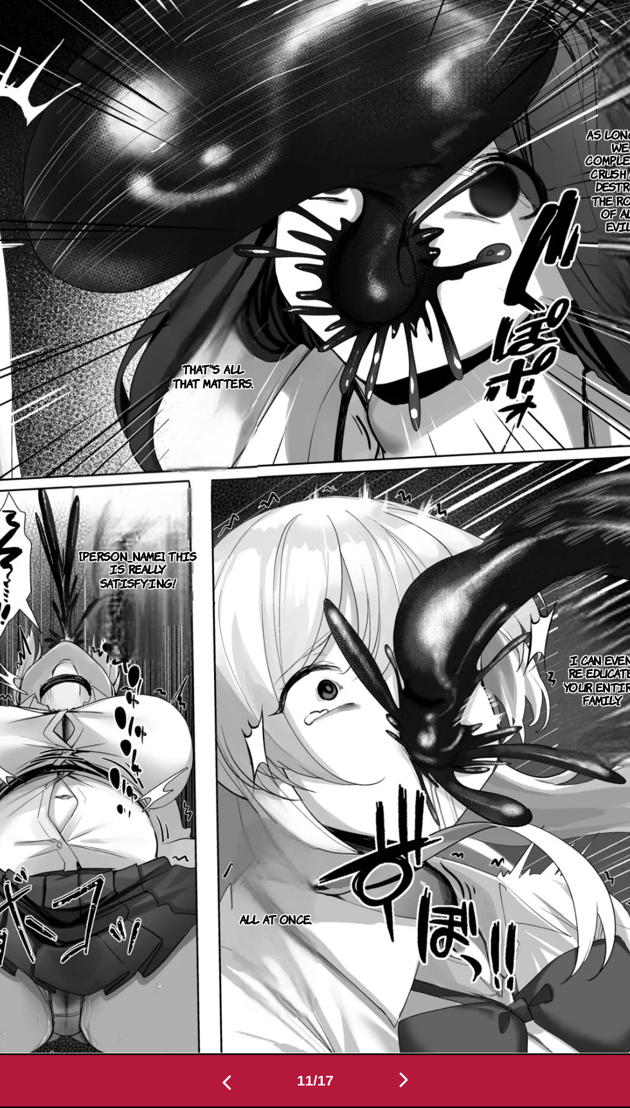
click at [237, 1024] on button "button" at bounding box center [253, 1024] width 77 height 19
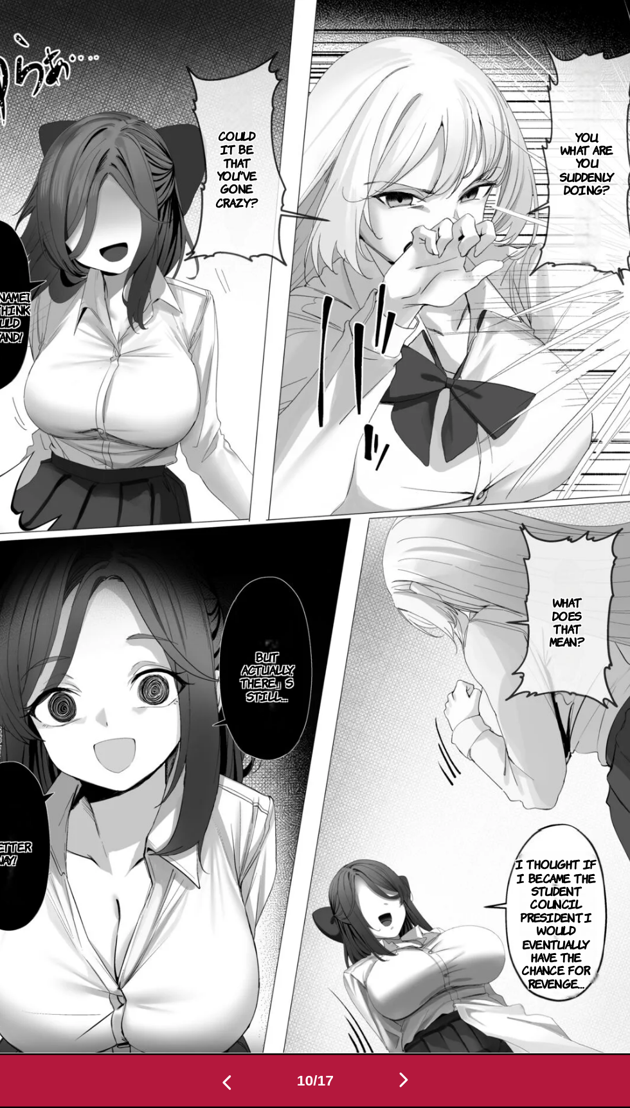
click at [233, 1027] on button "button" at bounding box center [253, 1024] width 77 height 19
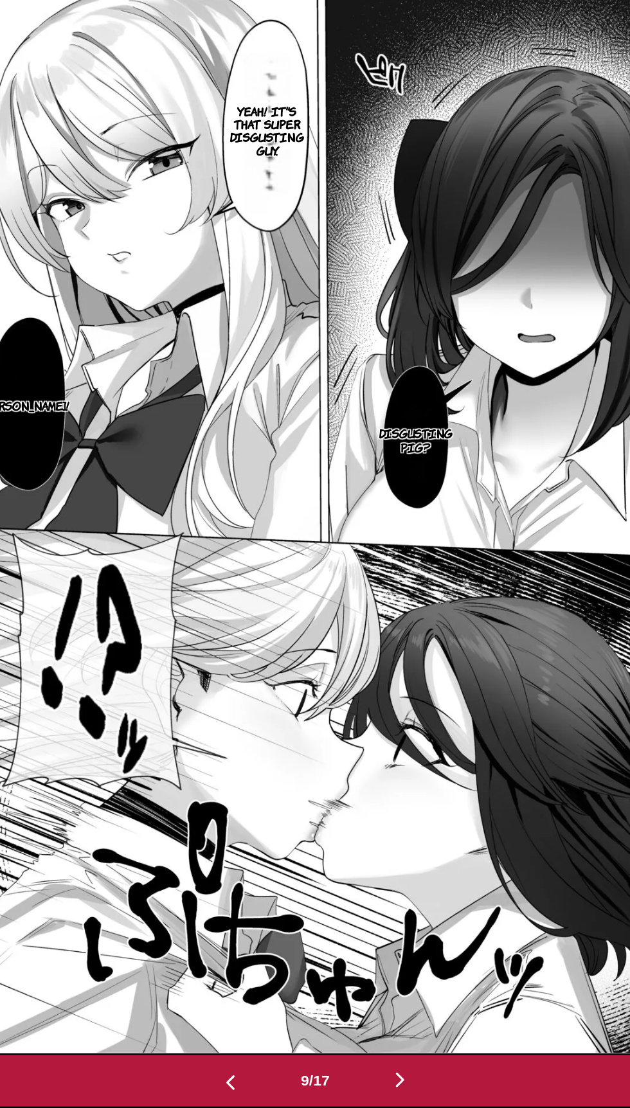
click at [369, 1024] on img "button" at bounding box center [373, 1022] width 15 height 15
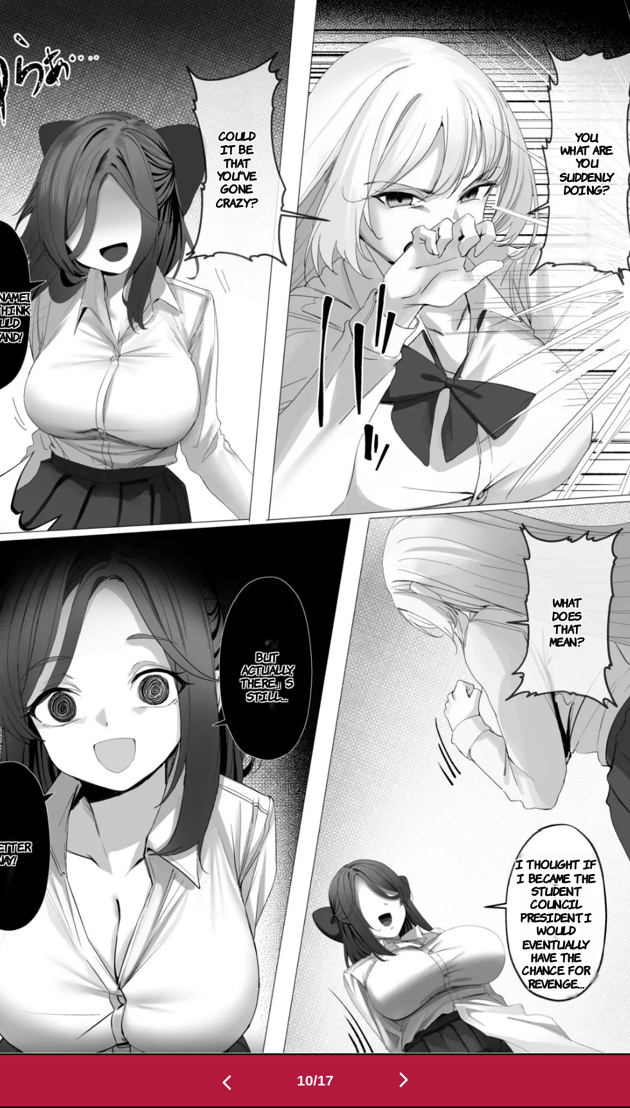
click at [350, 1025] on button "button" at bounding box center [376, 1024] width 77 height 19
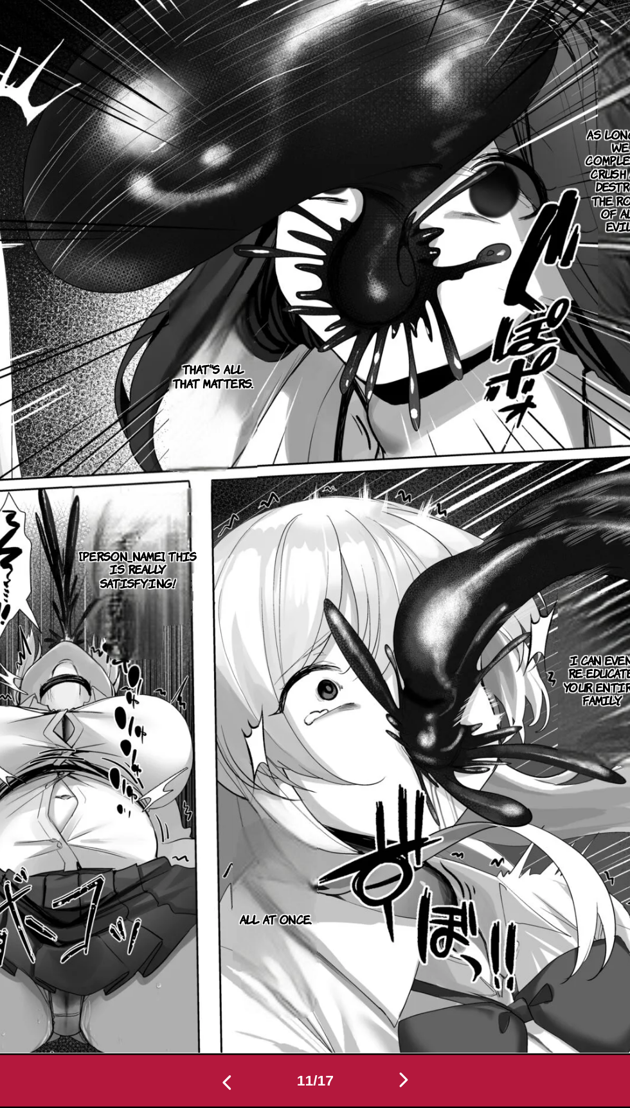
click at [350, 1024] on button "button" at bounding box center [376, 1024] width 77 height 19
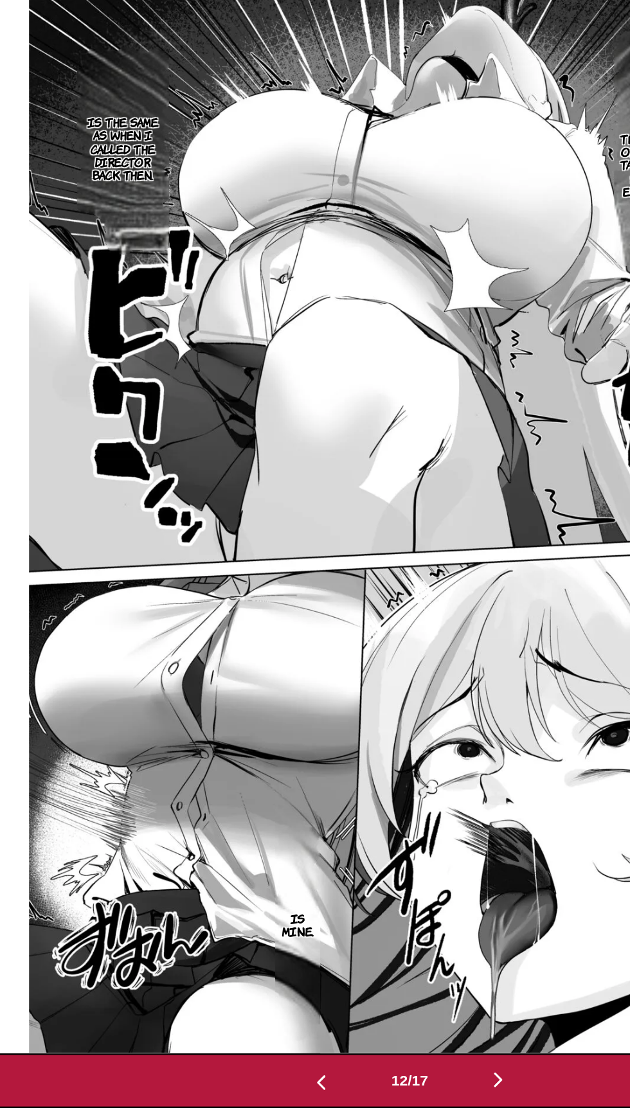
click at [228, 1018] on button "button" at bounding box center [253, 1024] width 77 height 19
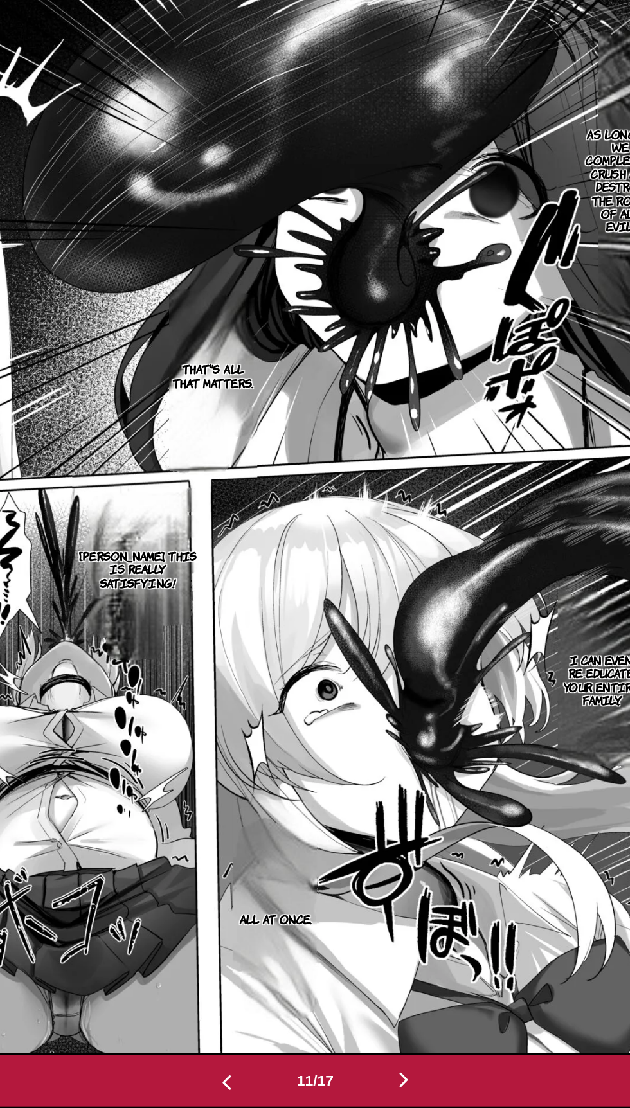
click at [284, 1024] on button "button" at bounding box center [253, 1024] width 77 height 19
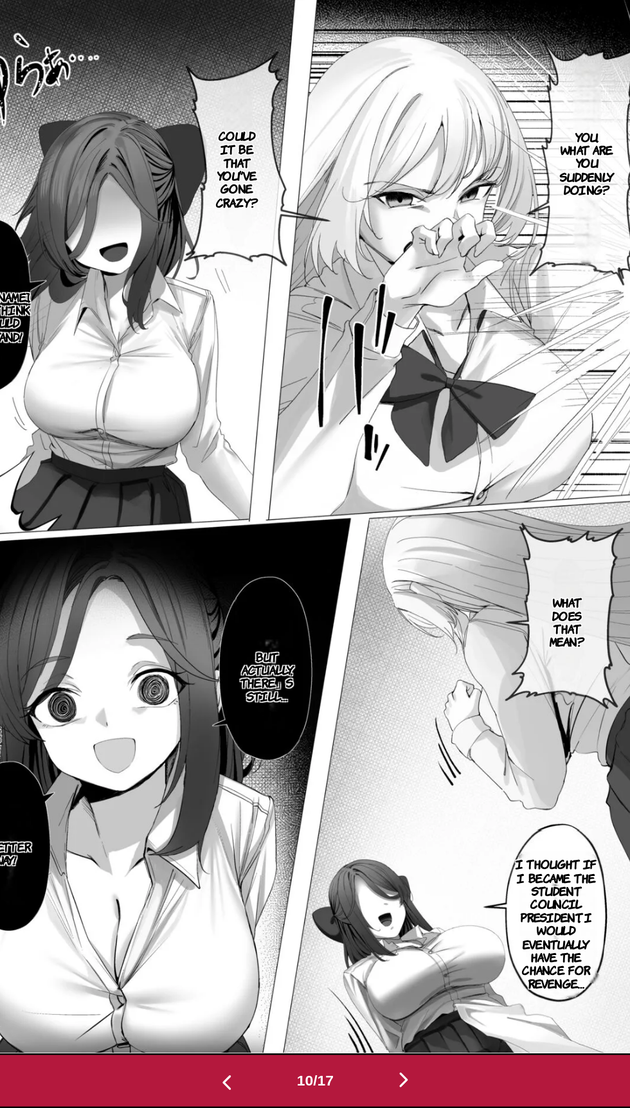
click at [286, 1024] on button "button" at bounding box center [253, 1024] width 77 height 19
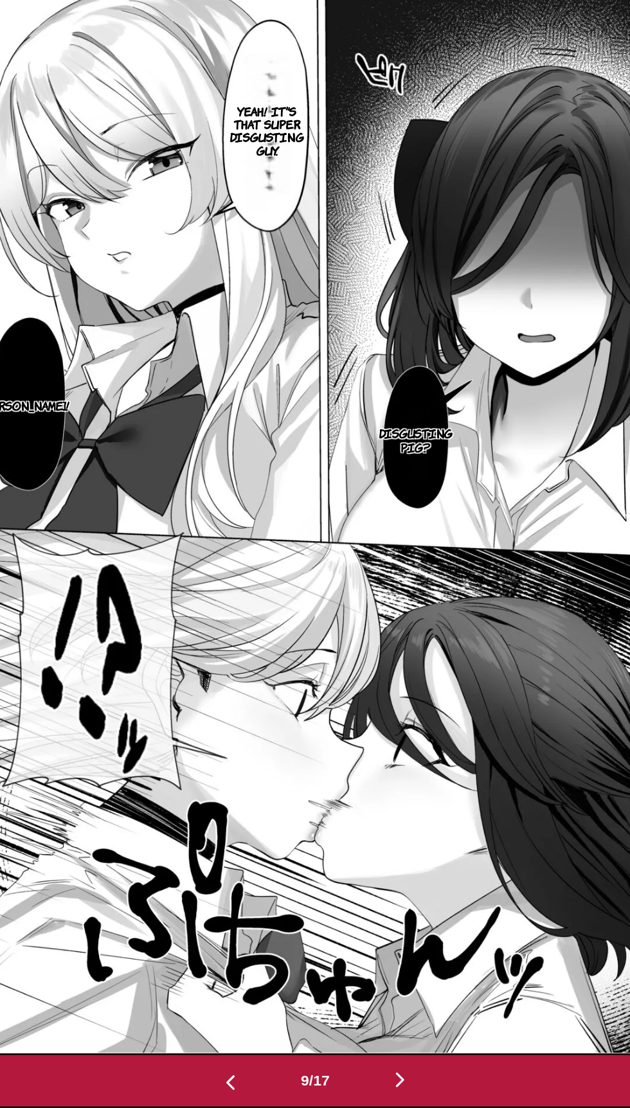
click at [244, 1030] on button "button" at bounding box center [255, 1024] width 77 height 19
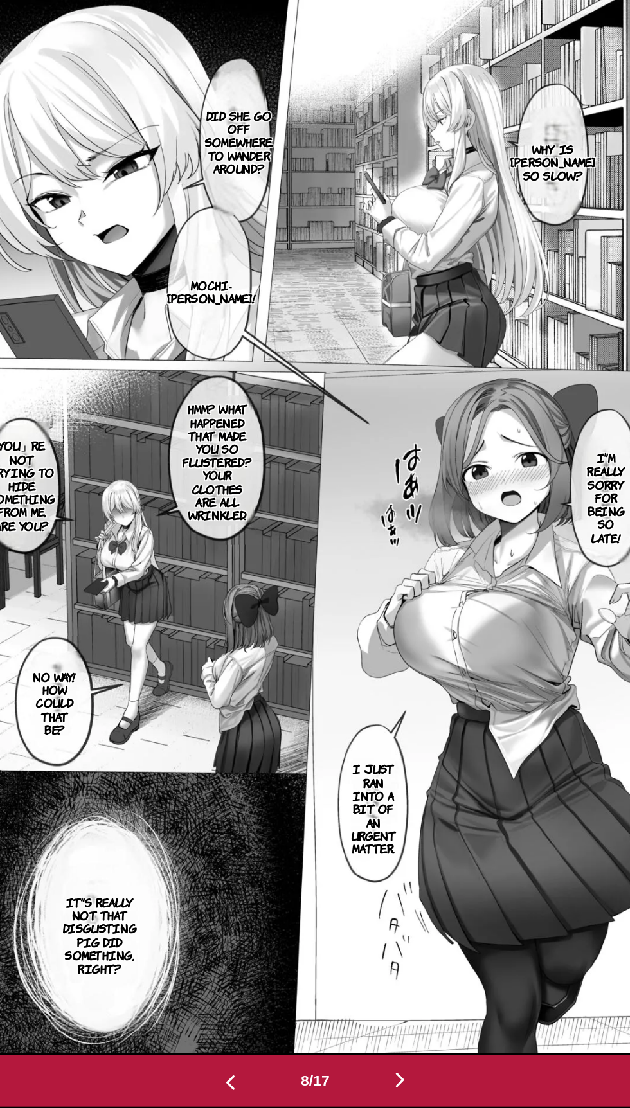
click at [251, 1020] on img "button" at bounding box center [255, 1024] width 15 height 15
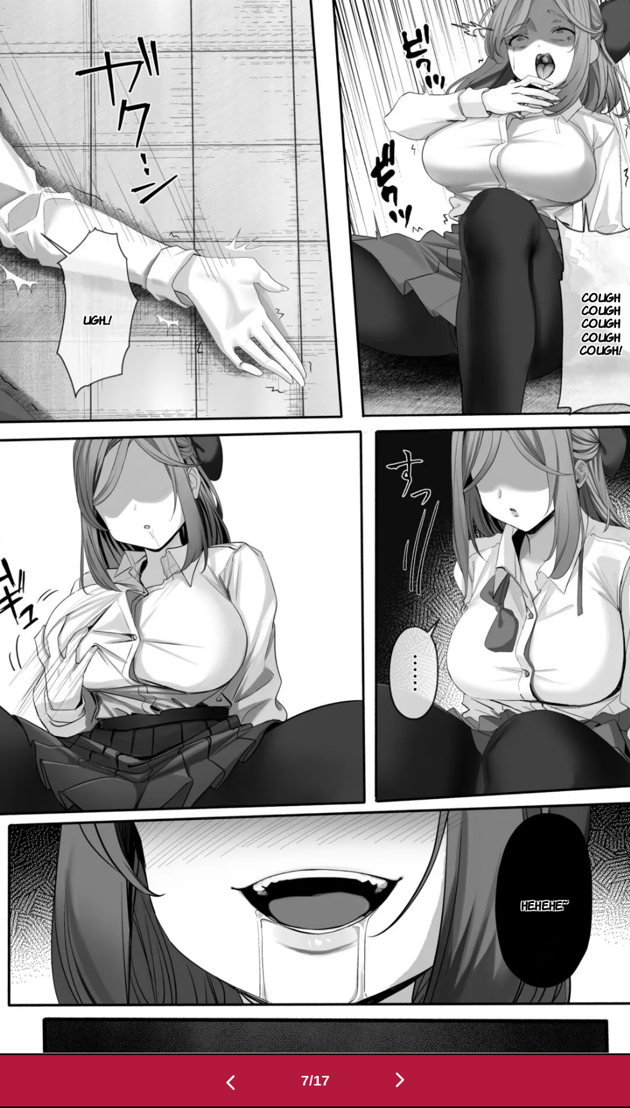
click at [249, 1021] on img "button" at bounding box center [255, 1024] width 15 height 15
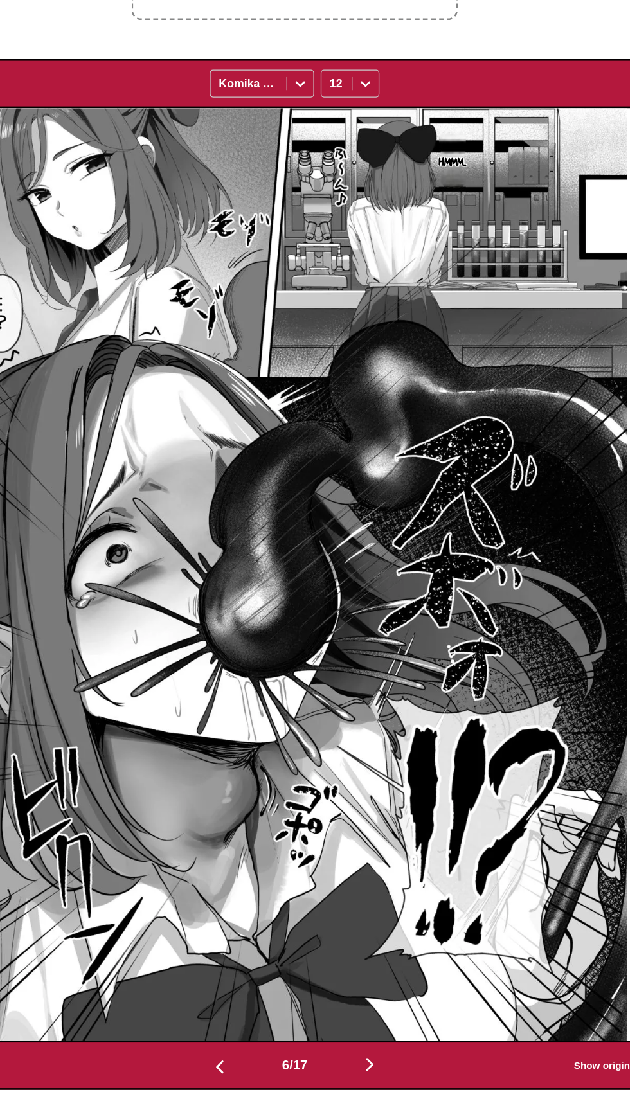
scroll to position [201, 0]
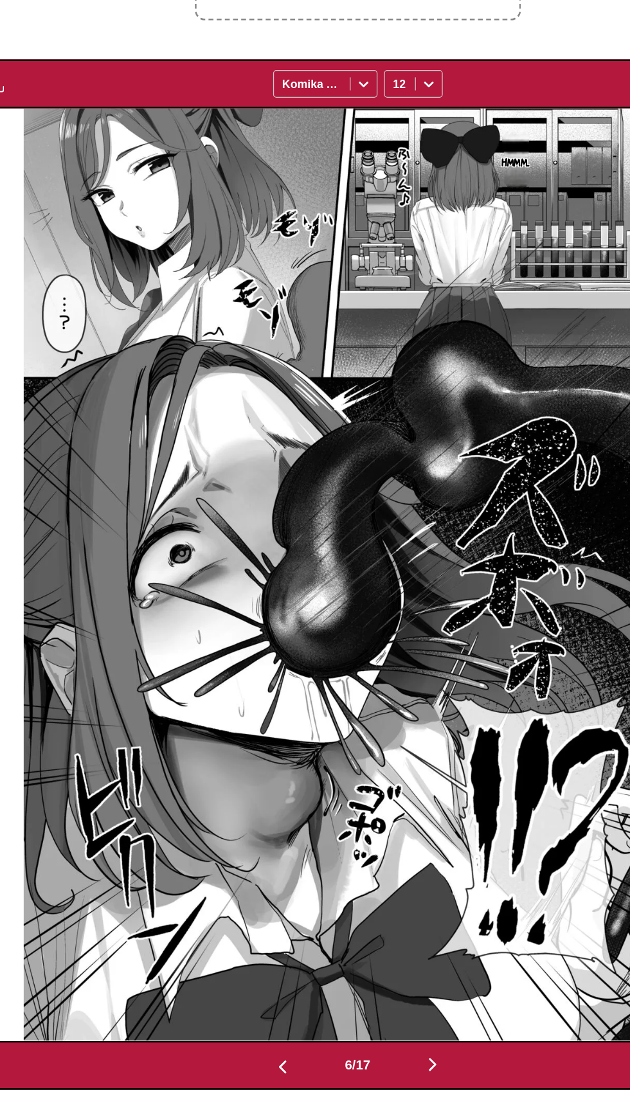
click at [364, 1018] on button "button" at bounding box center [374, 1024] width 77 height 19
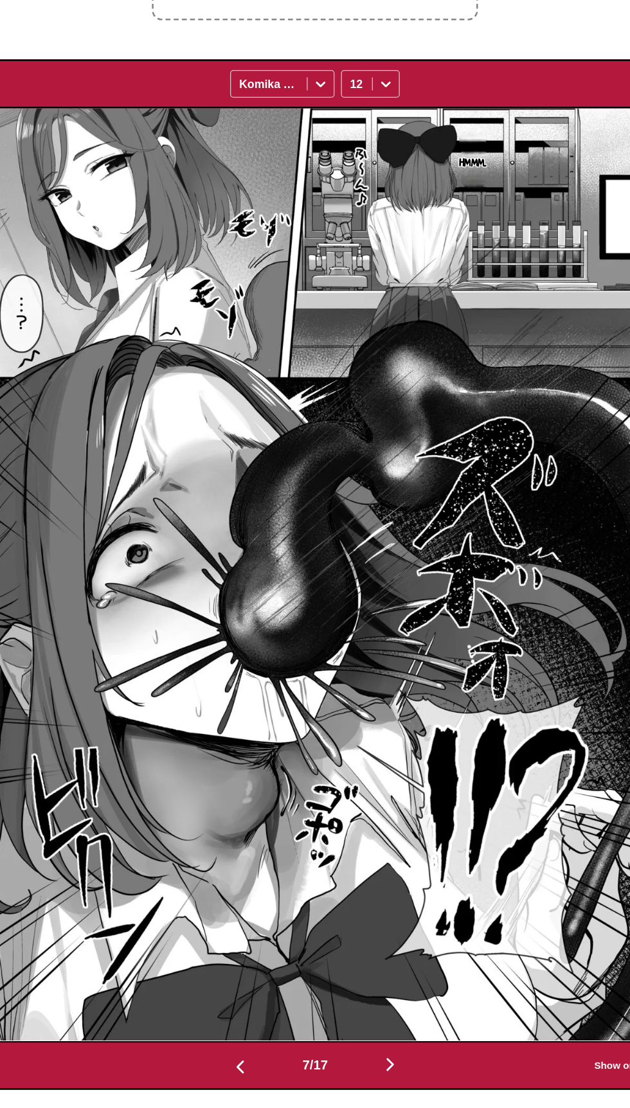
scroll to position [0, 3643]
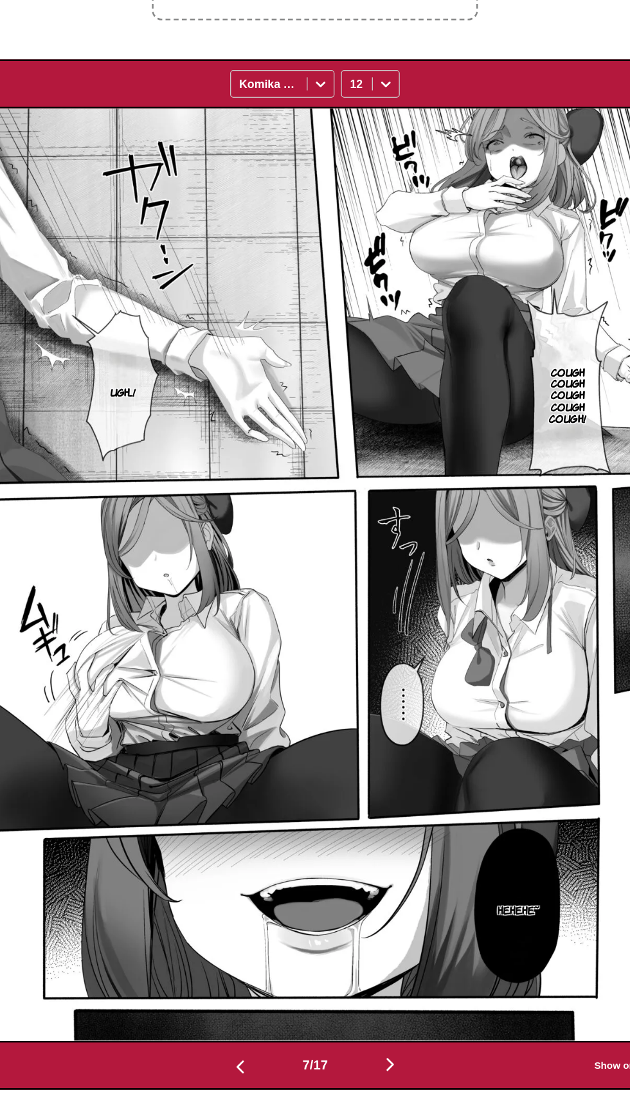
click at [390, 1033] on button "button" at bounding box center [374, 1024] width 77 height 19
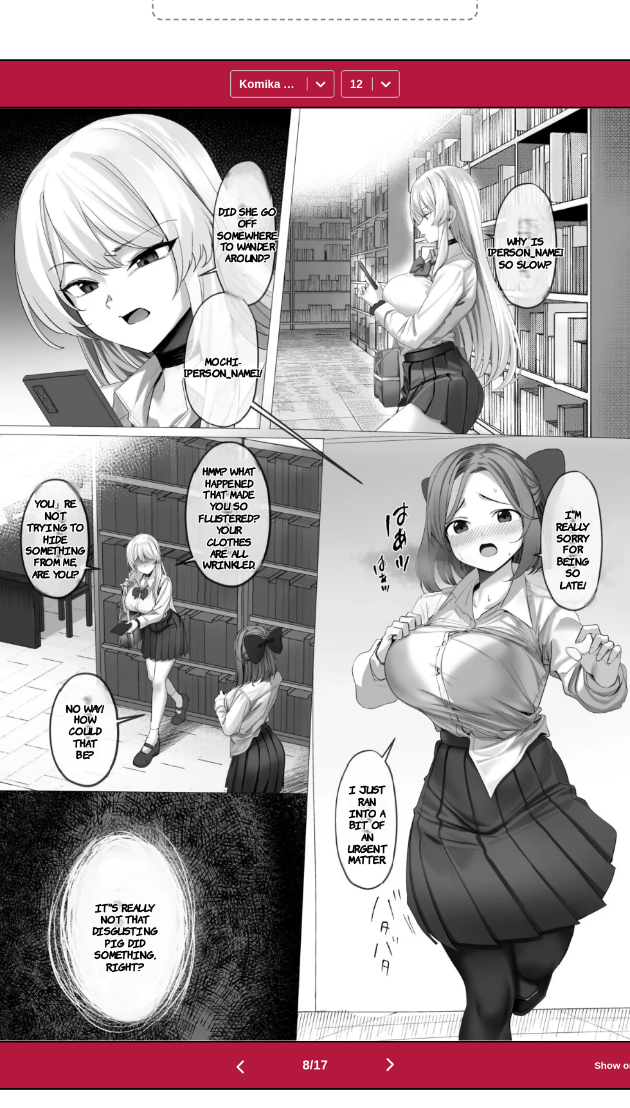
click at [381, 1020] on img "button" at bounding box center [373, 1022] width 15 height 15
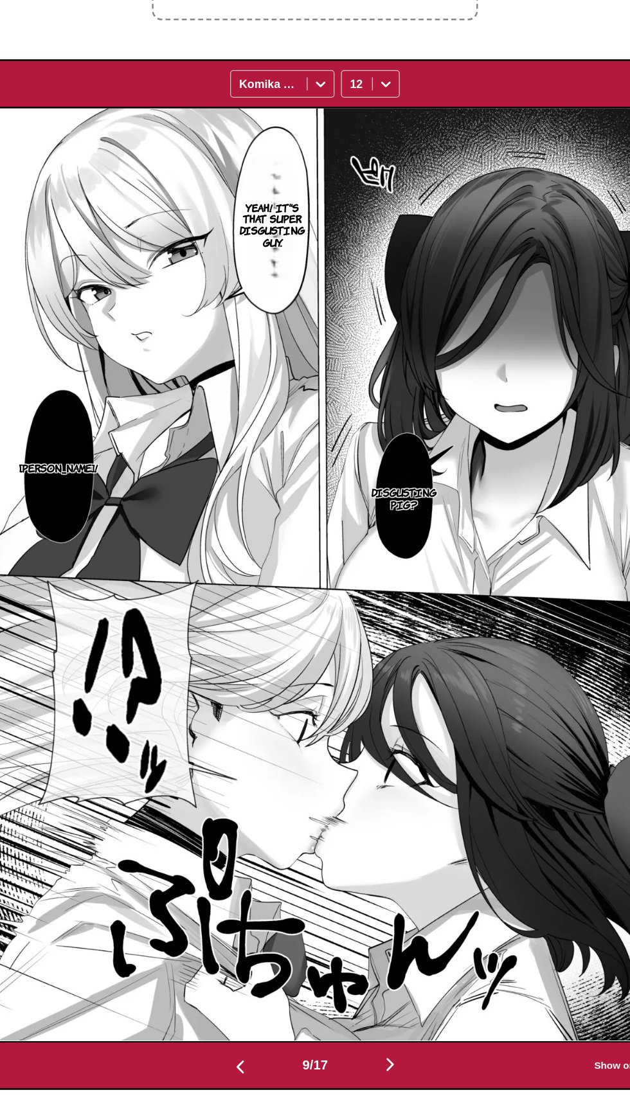
click at [369, 1030] on img "button" at bounding box center [373, 1022] width 15 height 15
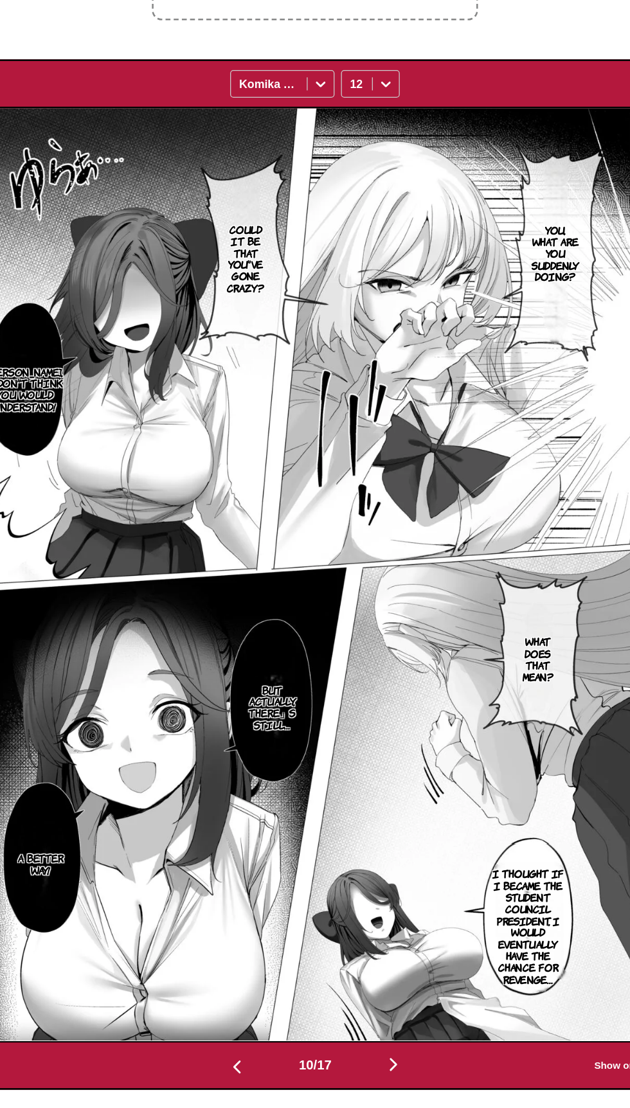
click at [377, 1030] on img "button" at bounding box center [376, 1022] width 15 height 15
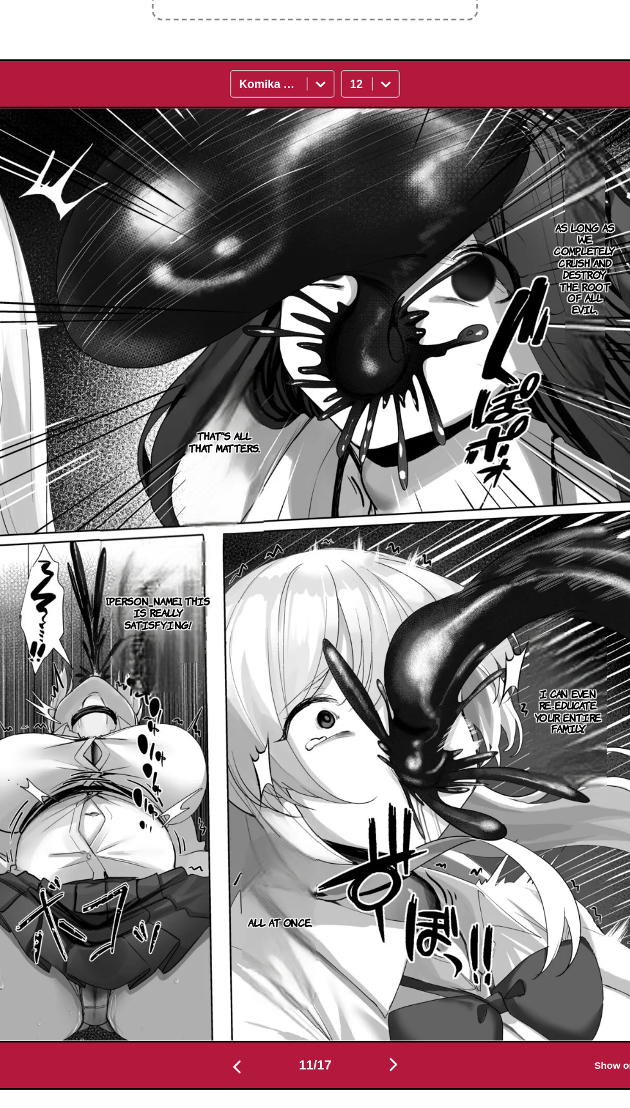
click at [383, 1032] on button "button" at bounding box center [376, 1024] width 77 height 19
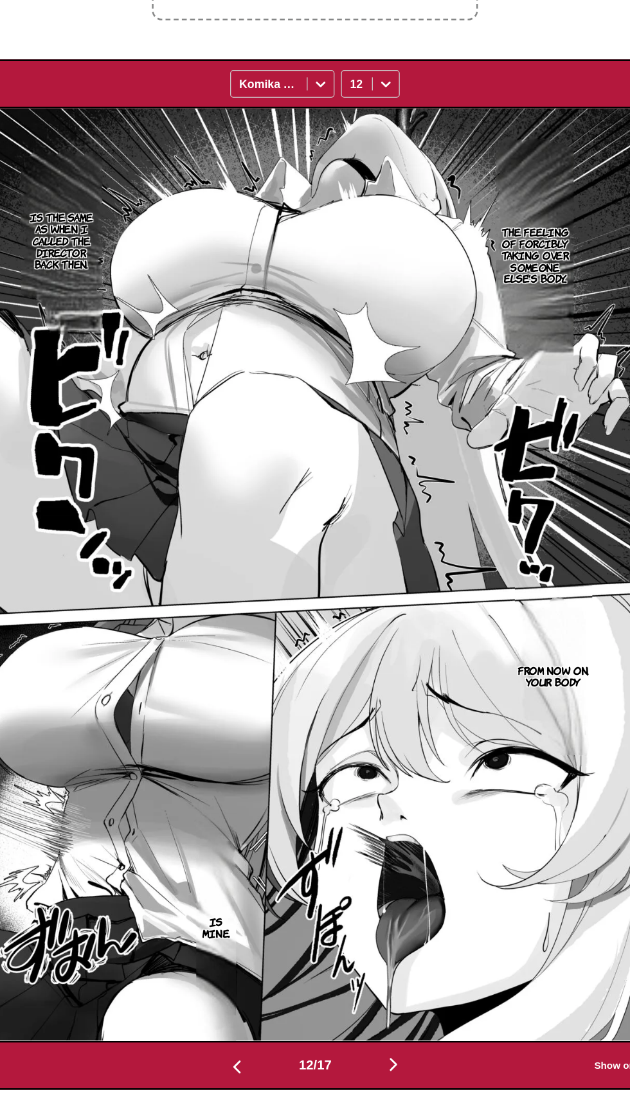
click at [382, 1022] on img "button" at bounding box center [376, 1022] width 15 height 15
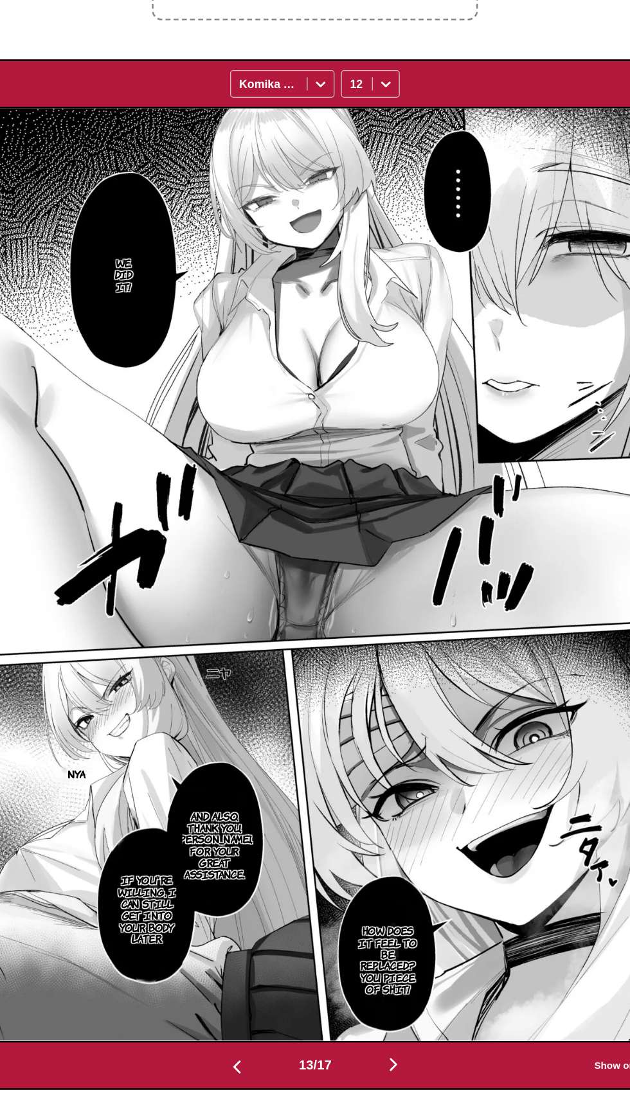
click at [384, 1019] on img "button" at bounding box center [376, 1022] width 15 height 15
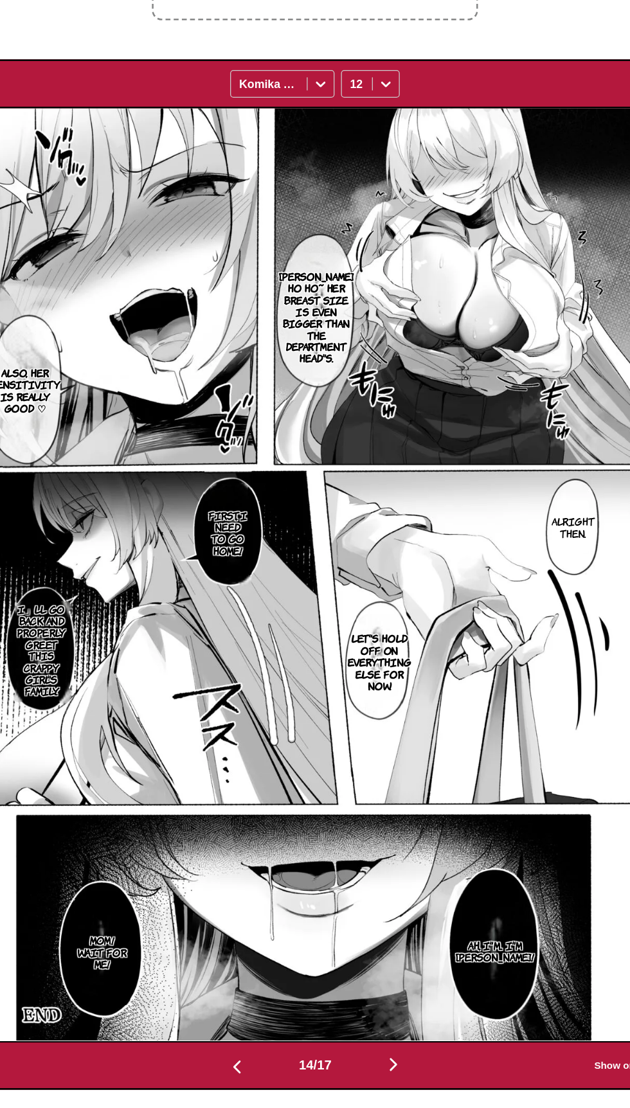
click at [384, 1023] on img "button" at bounding box center [376, 1022] width 15 height 15
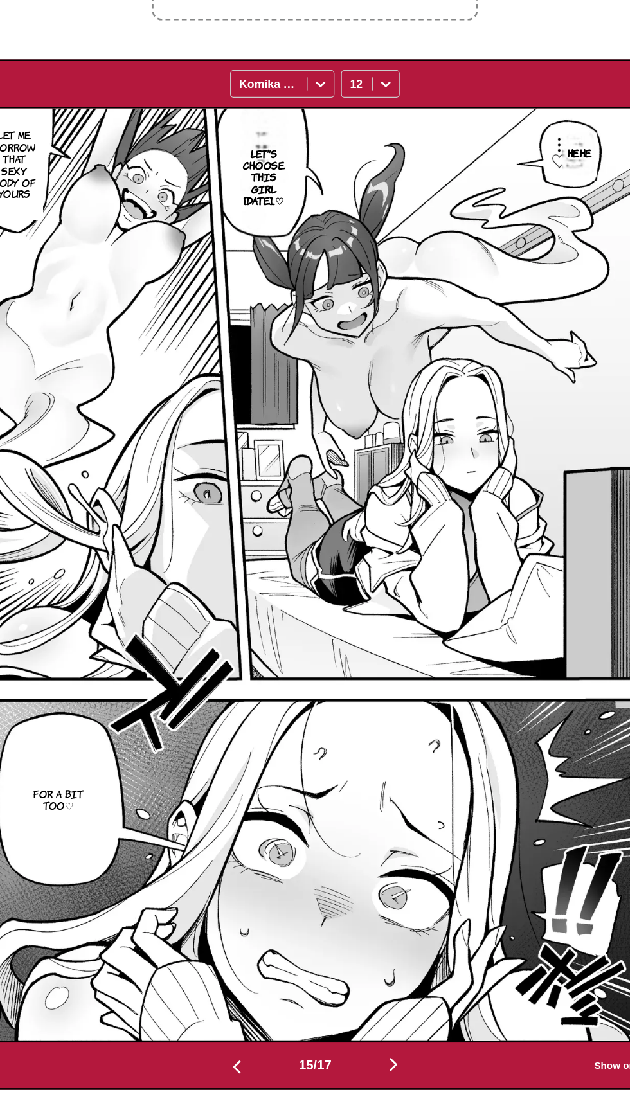
click at [382, 1025] on img "button" at bounding box center [376, 1022] width 15 height 15
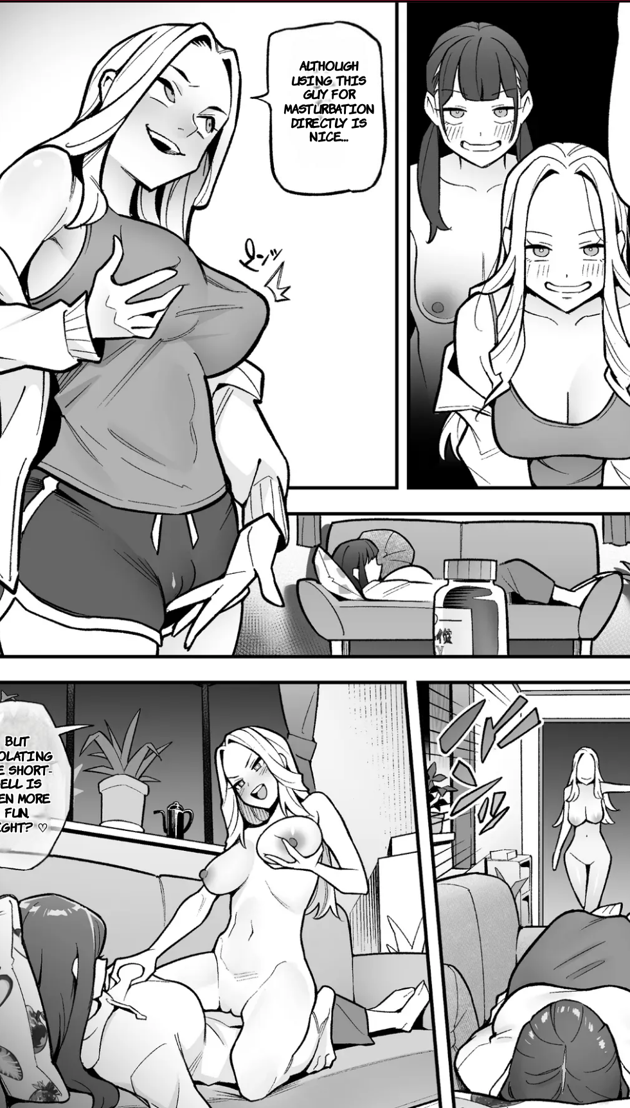
scroll to position [89, 0]
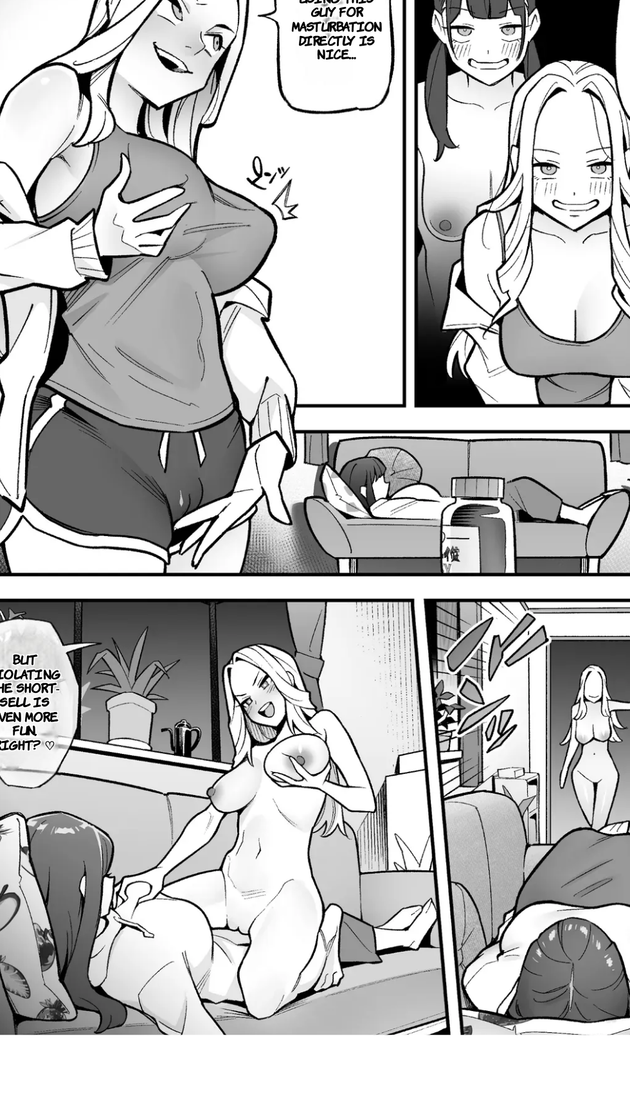
scroll to position [89, 0]
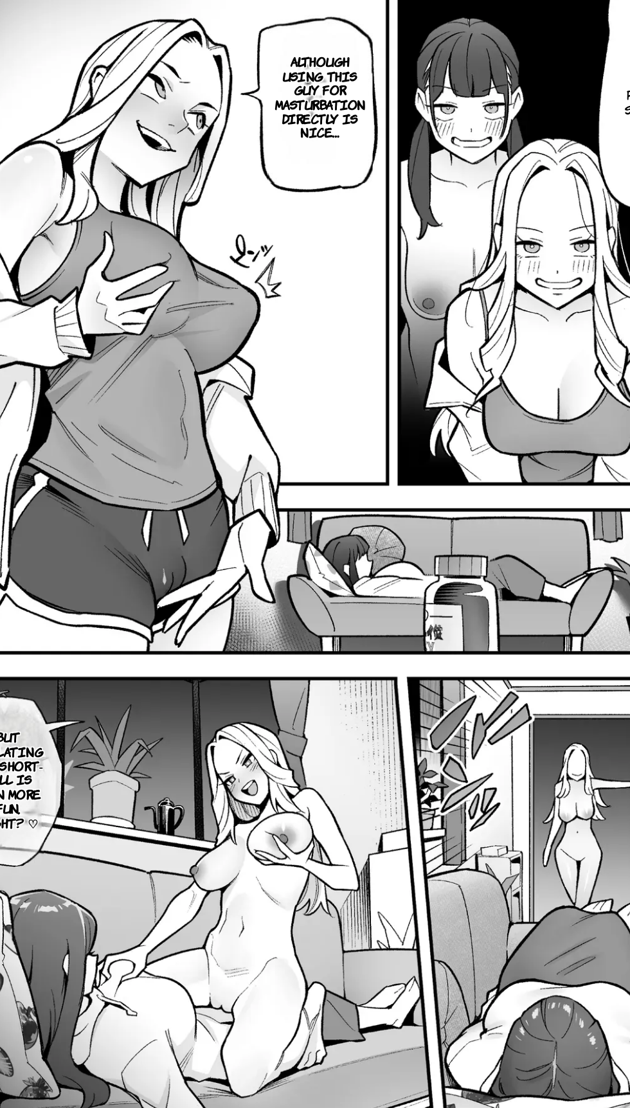
scroll to position [0, 9714]
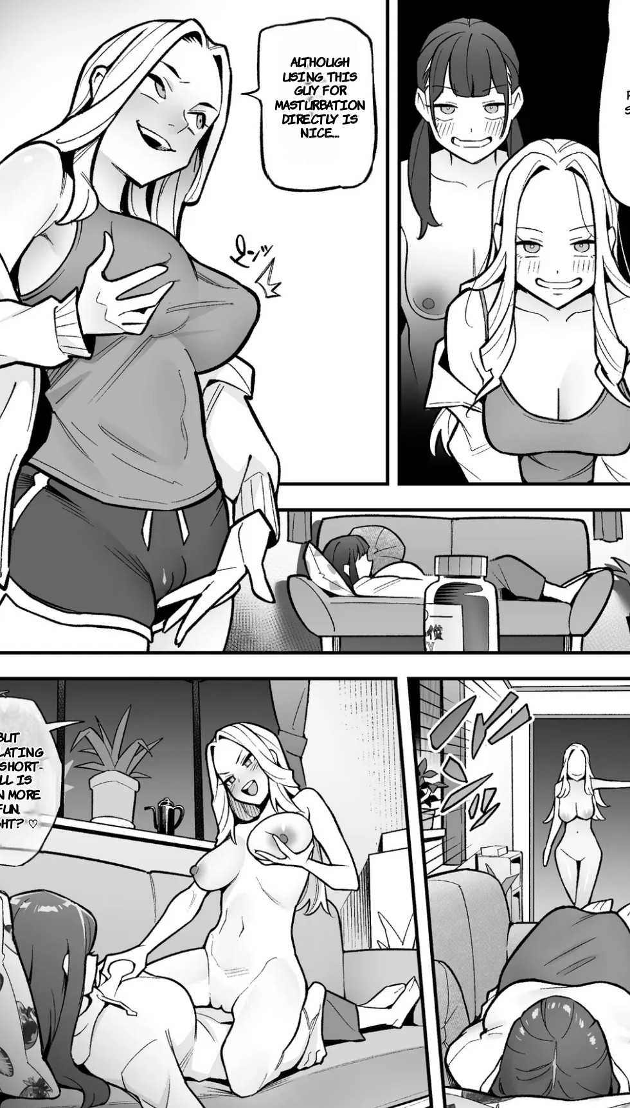
scroll to position [0, 8500]
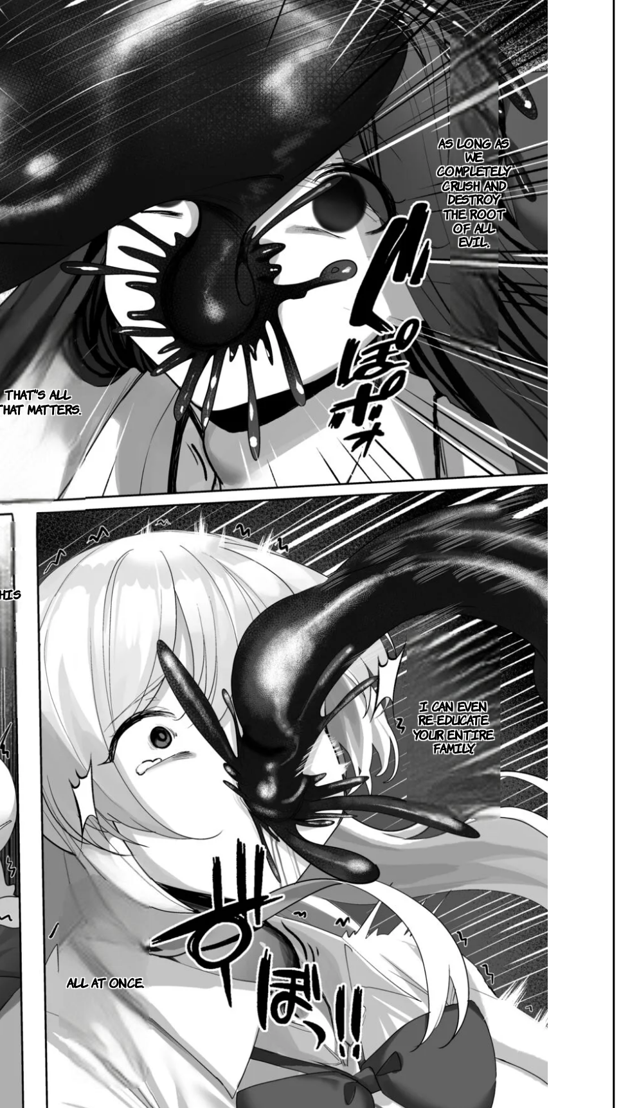
scroll to position [89, 0]
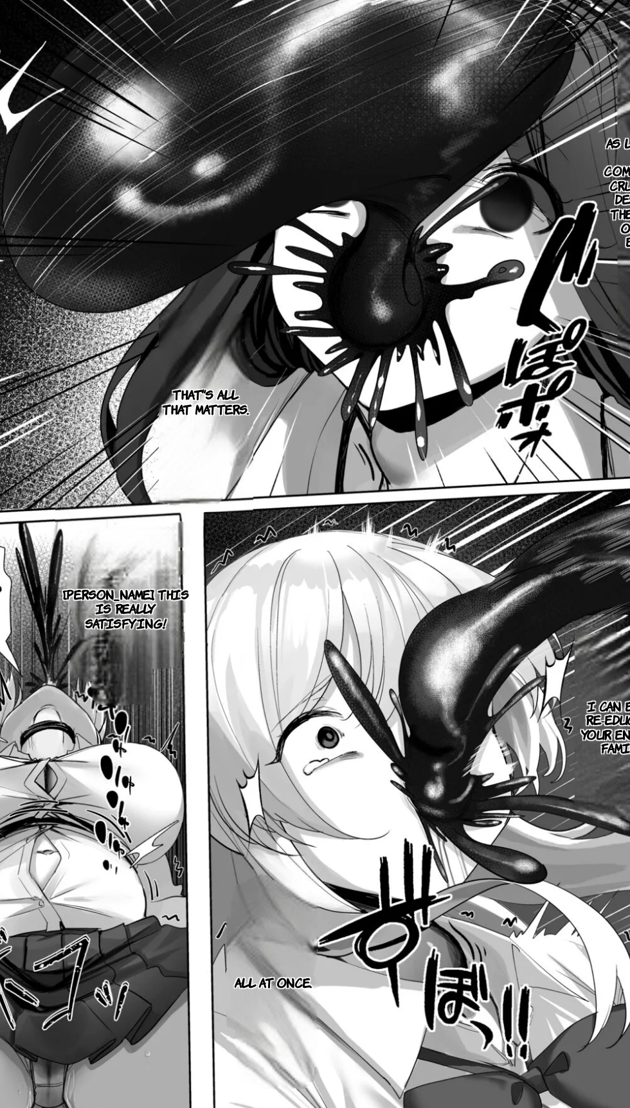
scroll to position [0, 5464]
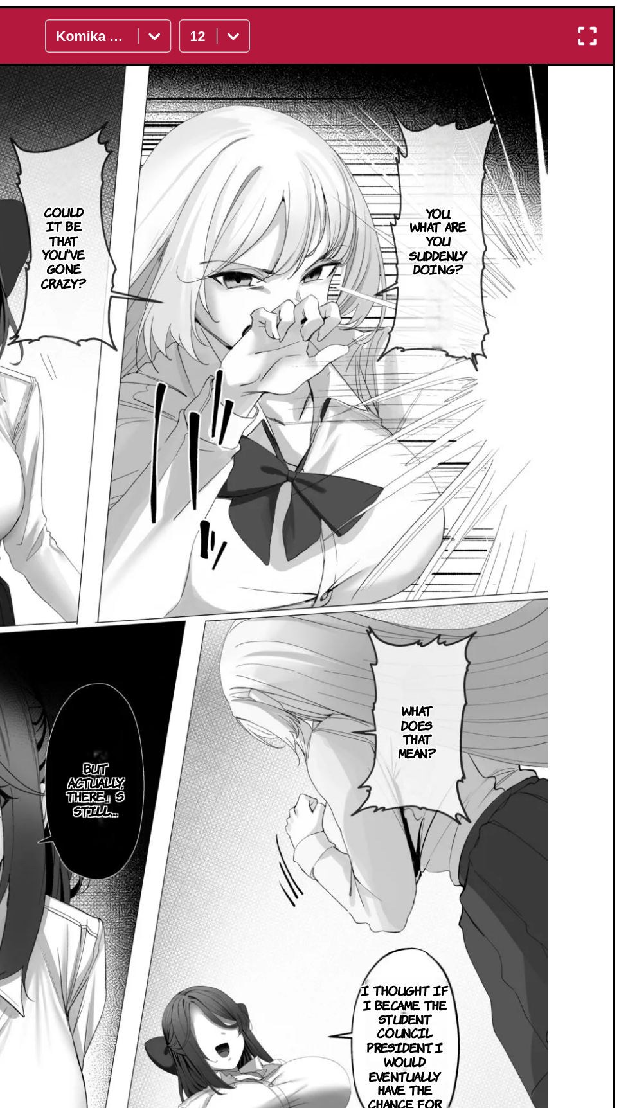
click at [594, 363] on img "button" at bounding box center [601, 361] width 15 height 15
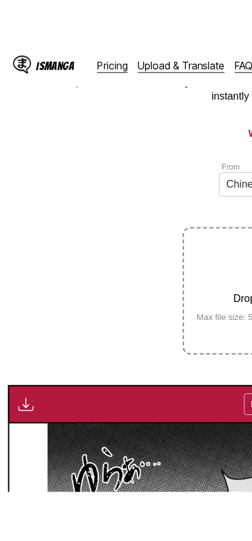
scroll to position [0, 2251]
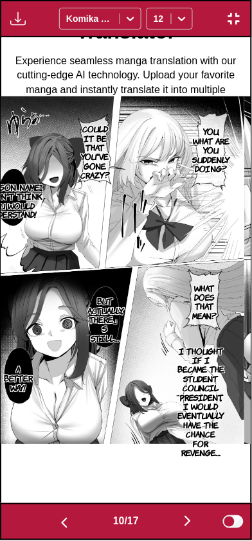
click at [242, 22] on img "button" at bounding box center [233, 18] width 15 height 15
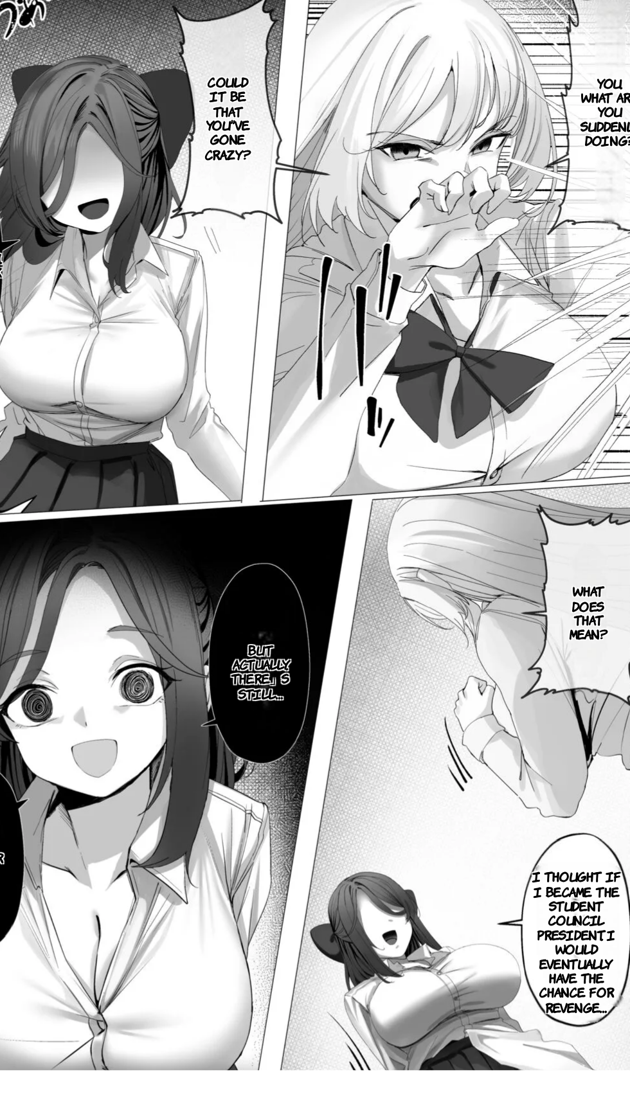
scroll to position [89, 0]
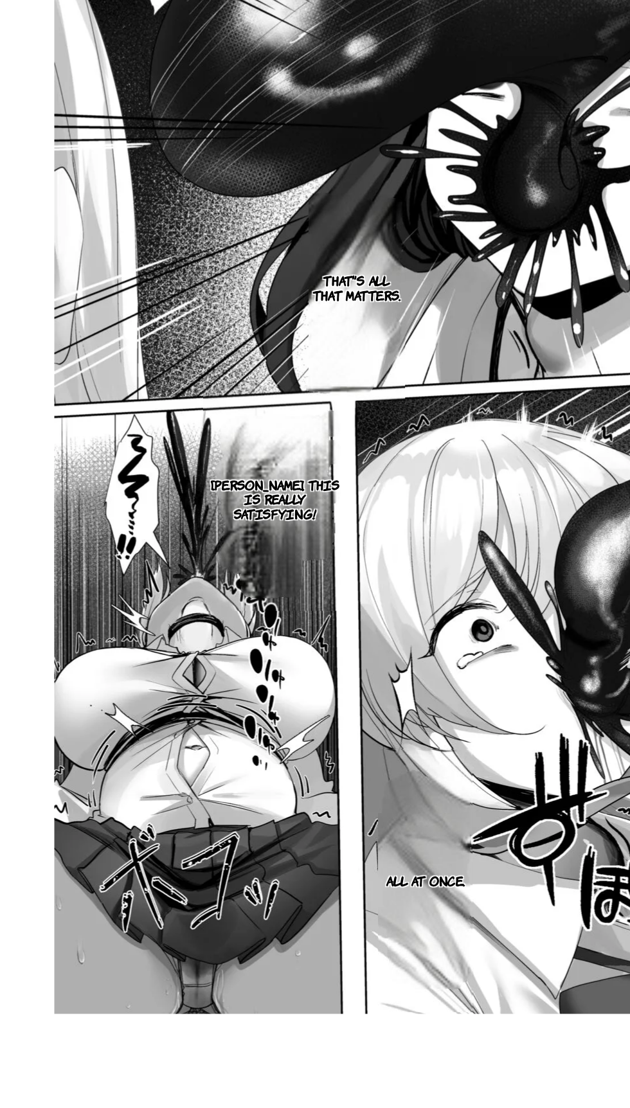
scroll to position [89, 0]
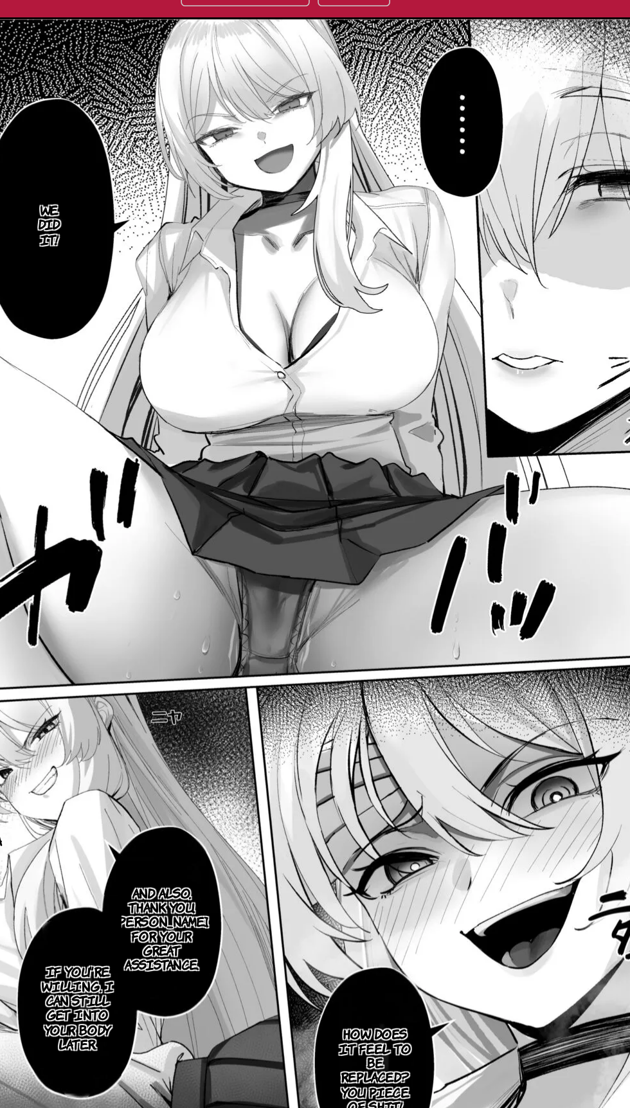
scroll to position [89, 0]
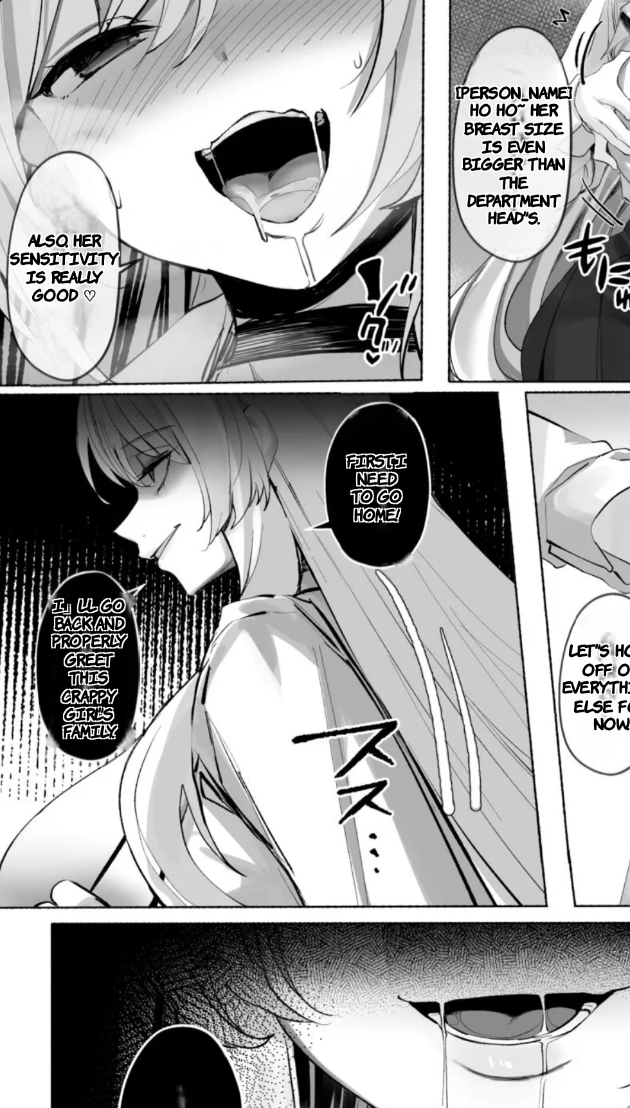
scroll to position [89, 0]
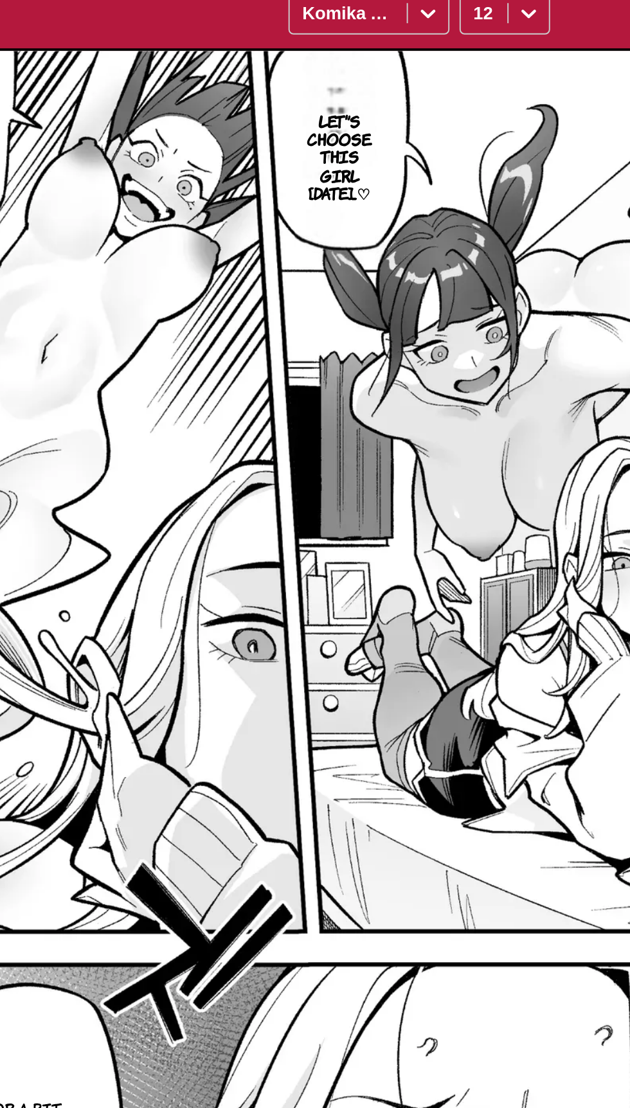
scroll to position [162, 0]
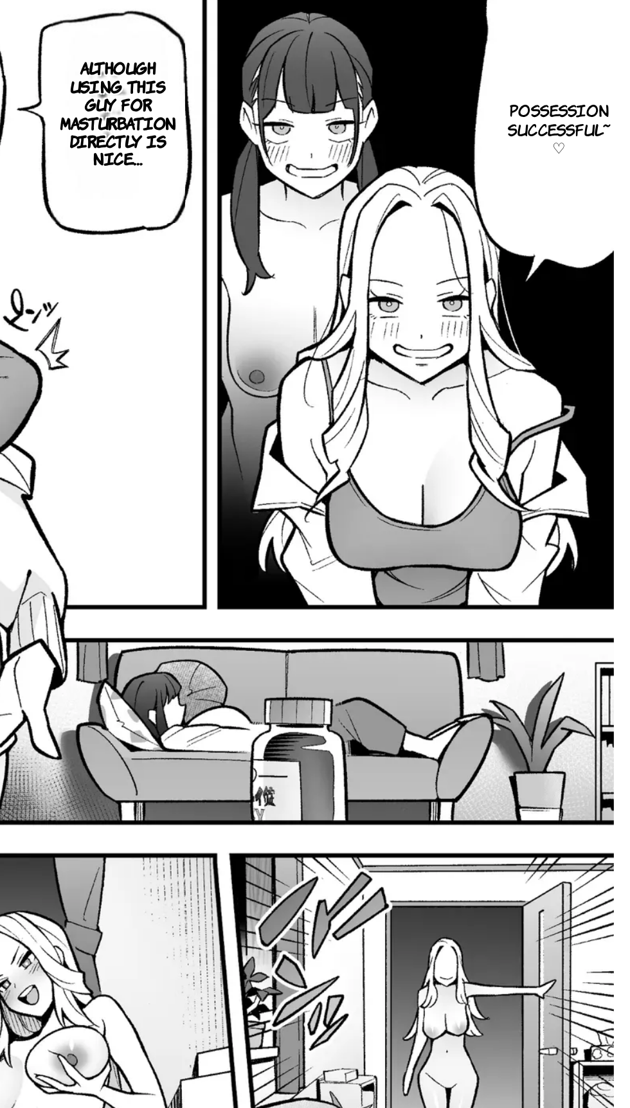
scroll to position [89, 0]
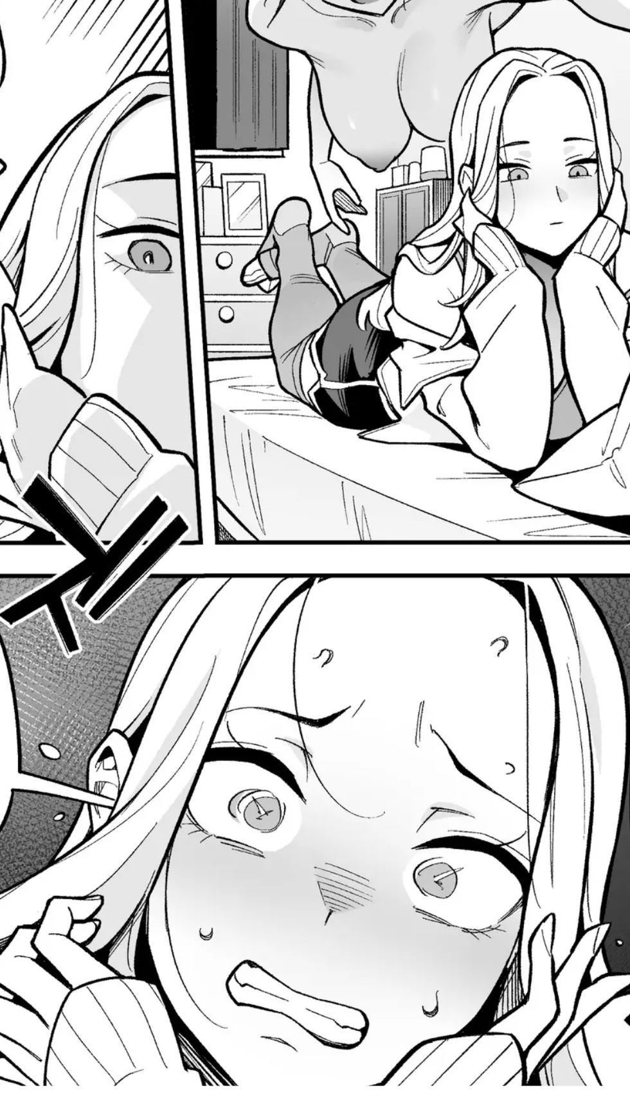
scroll to position [89, 0]
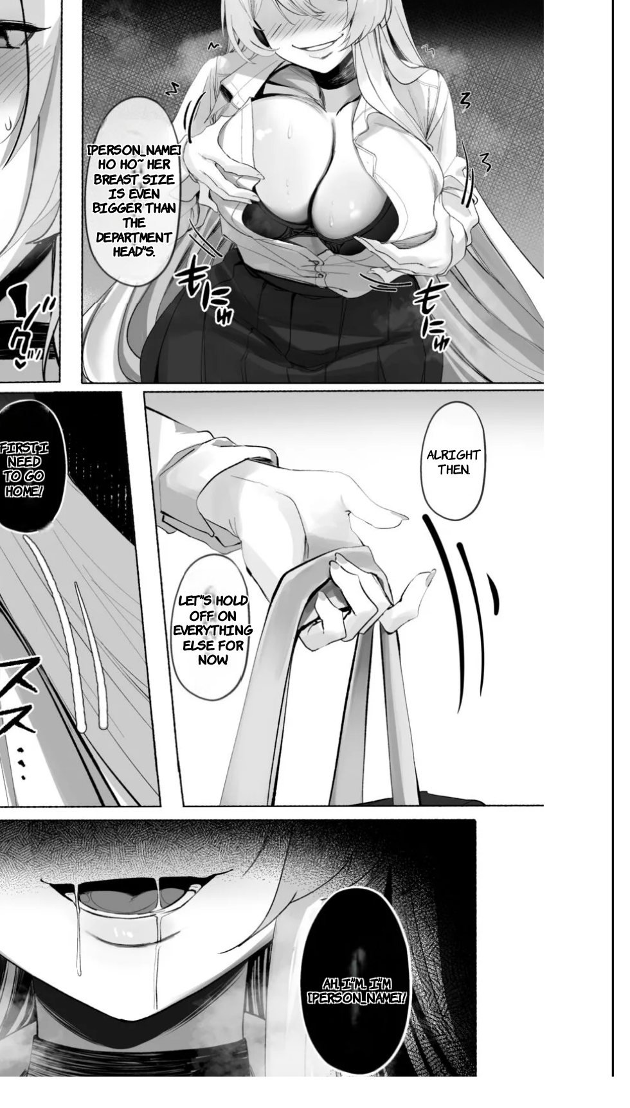
scroll to position [82, 0]
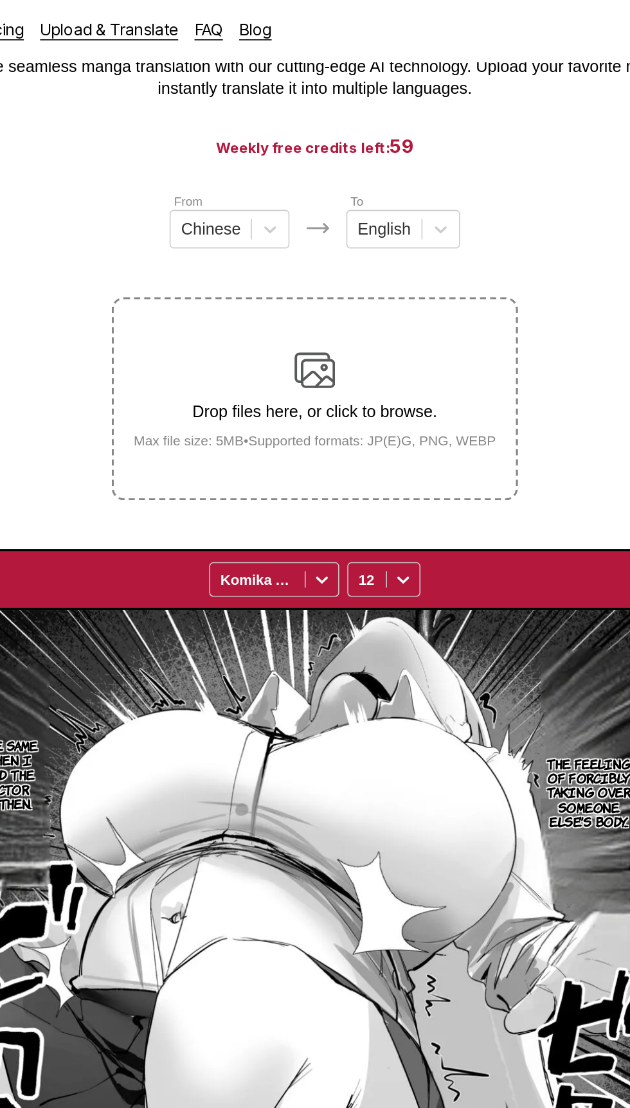
scroll to position [0, 0]
